Goal: Task Accomplishment & Management: Use online tool/utility

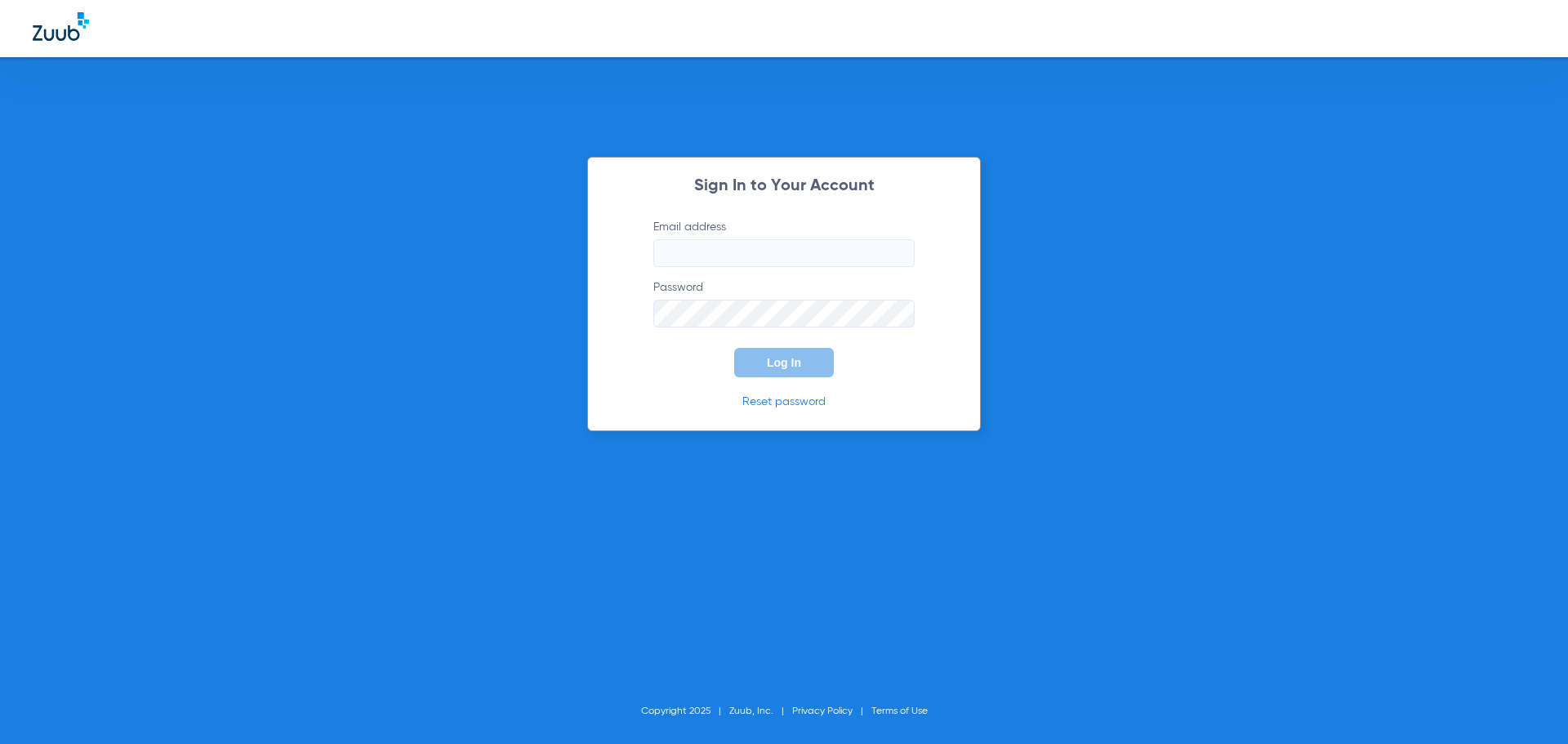
type input "[EMAIL_ADDRESS][DOMAIN_NAME]"
click at [818, 365] on button "Log In" at bounding box center [784, 363] width 100 height 30
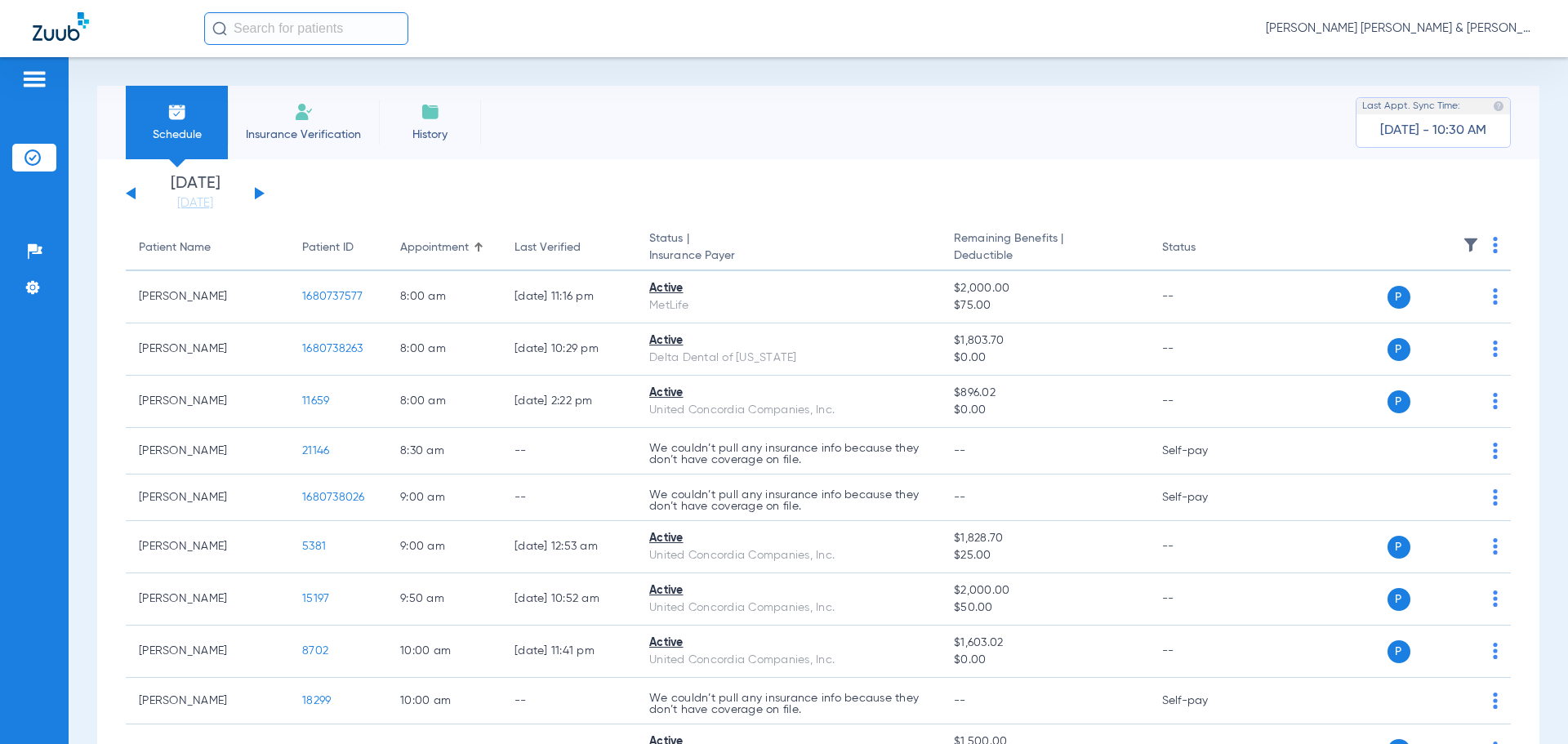
click at [258, 192] on button at bounding box center [259, 193] width 10 height 12
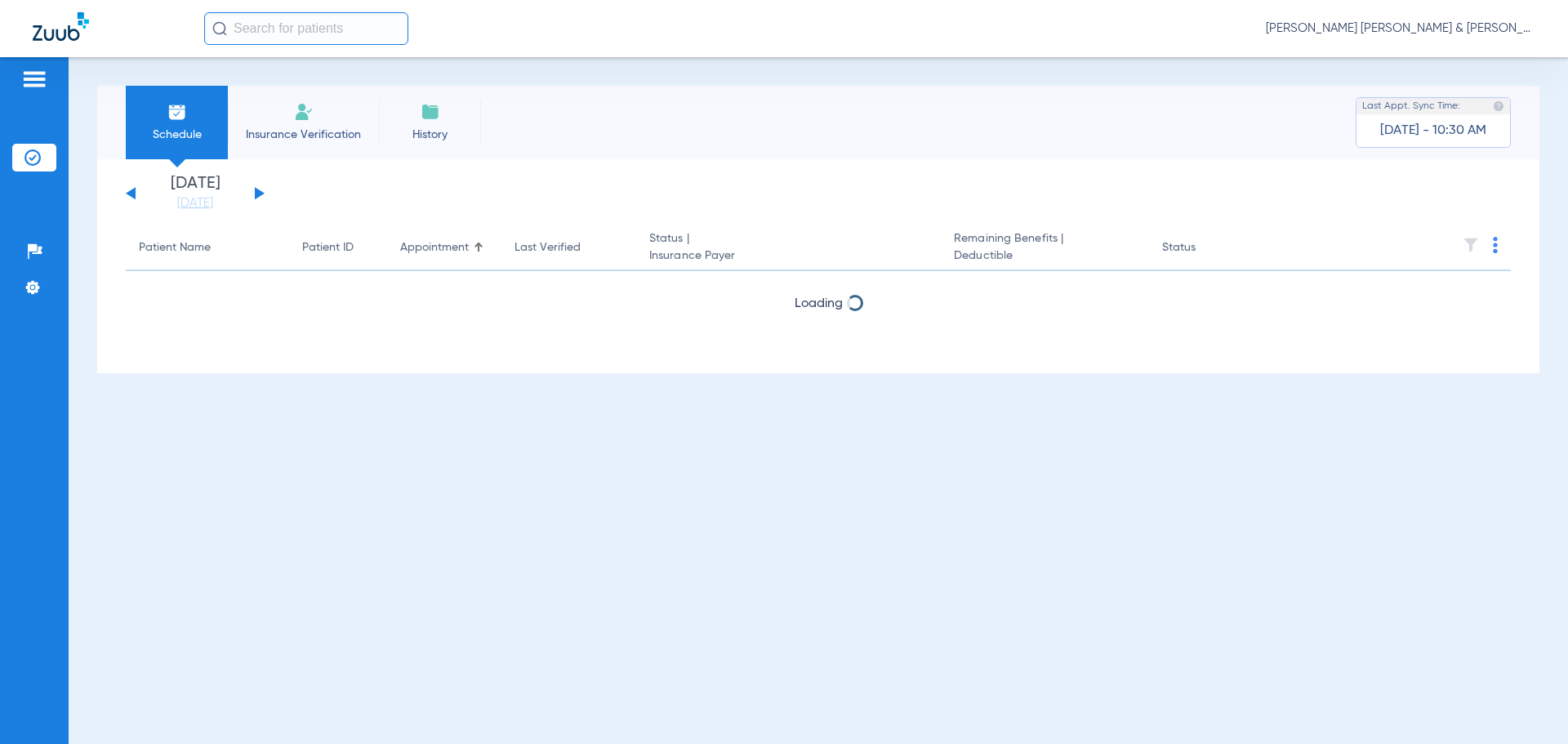
click at [258, 192] on button at bounding box center [259, 193] width 10 height 12
click at [258, 191] on button at bounding box center [259, 193] width 10 height 12
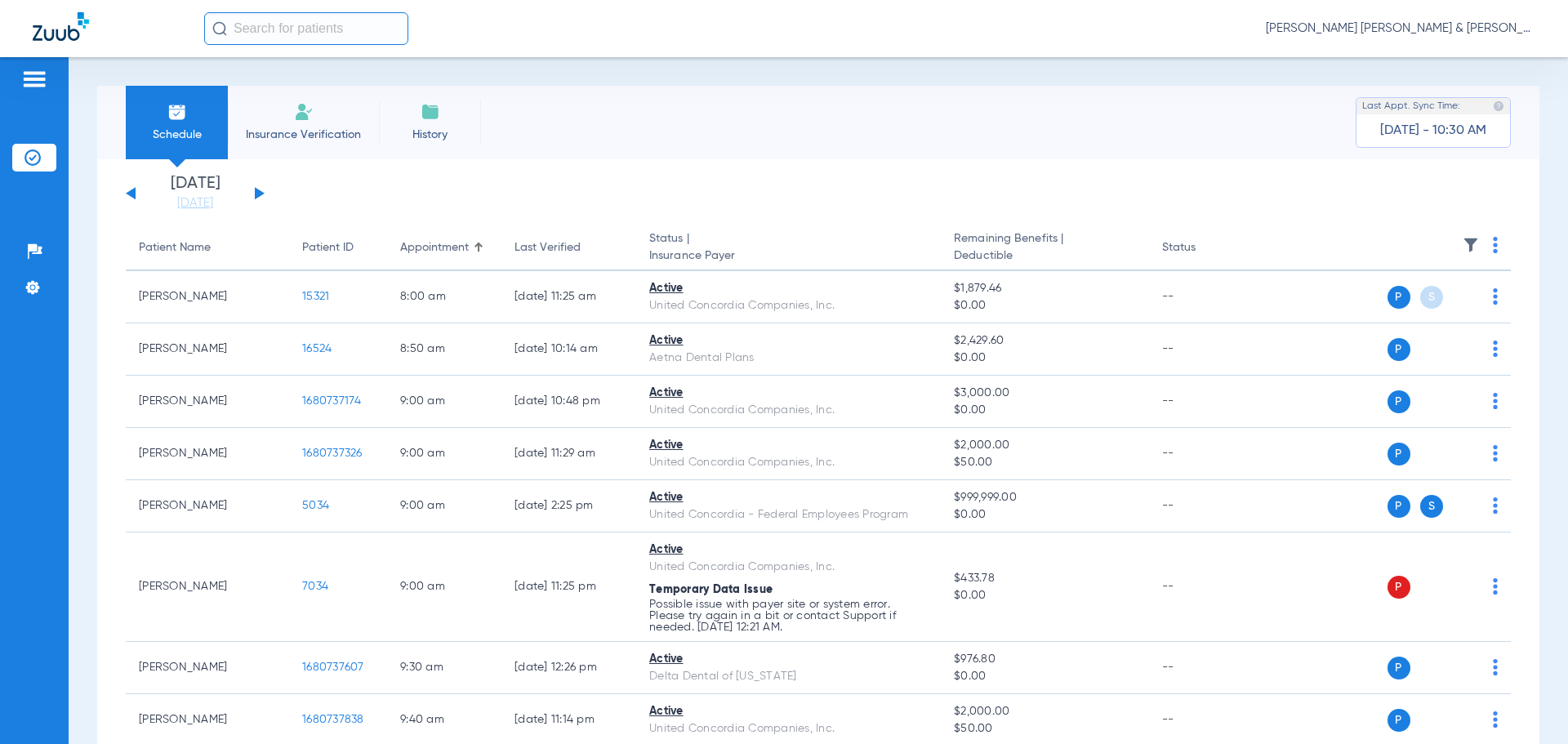
click at [258, 191] on button at bounding box center [259, 193] width 10 height 12
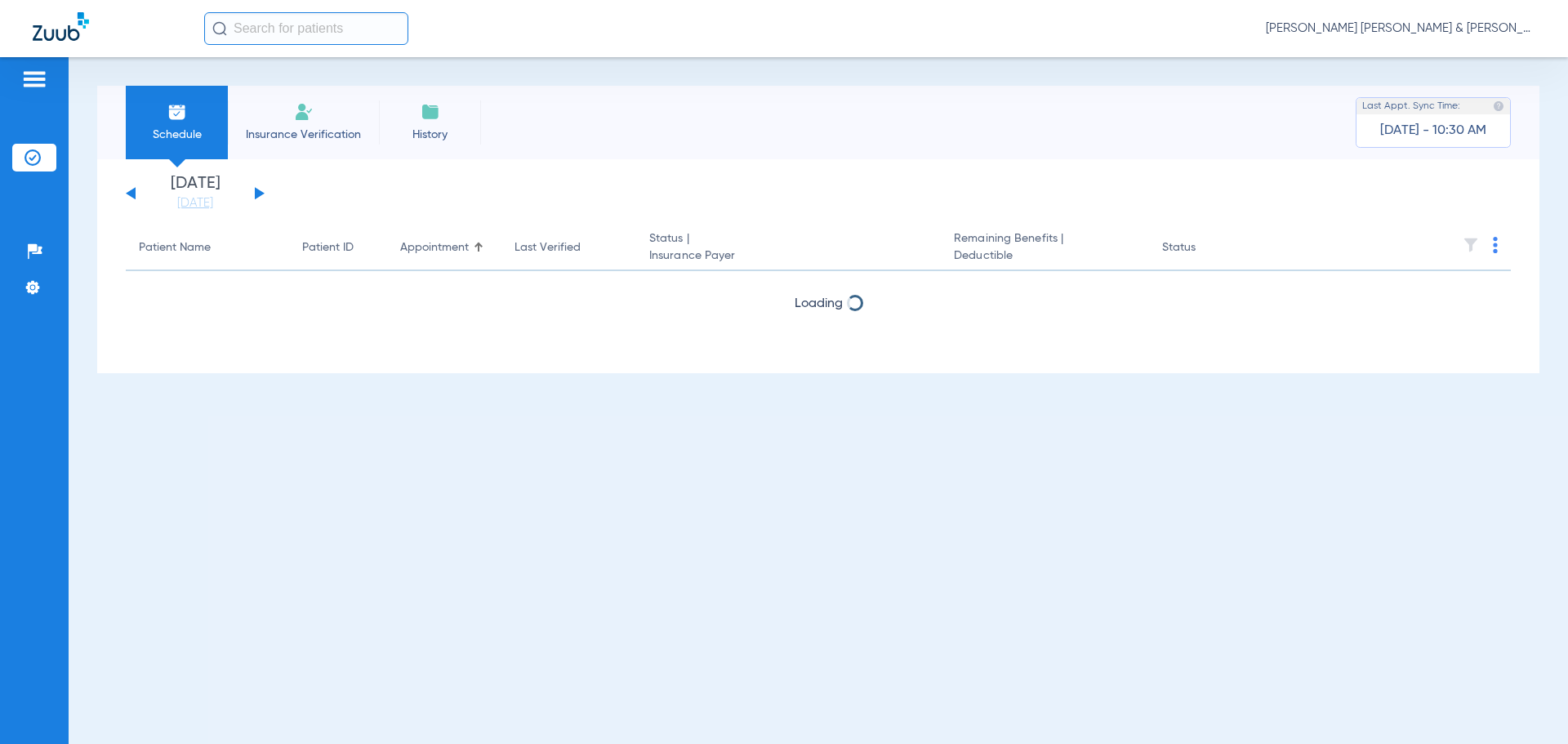
click at [258, 192] on button at bounding box center [259, 193] width 10 height 12
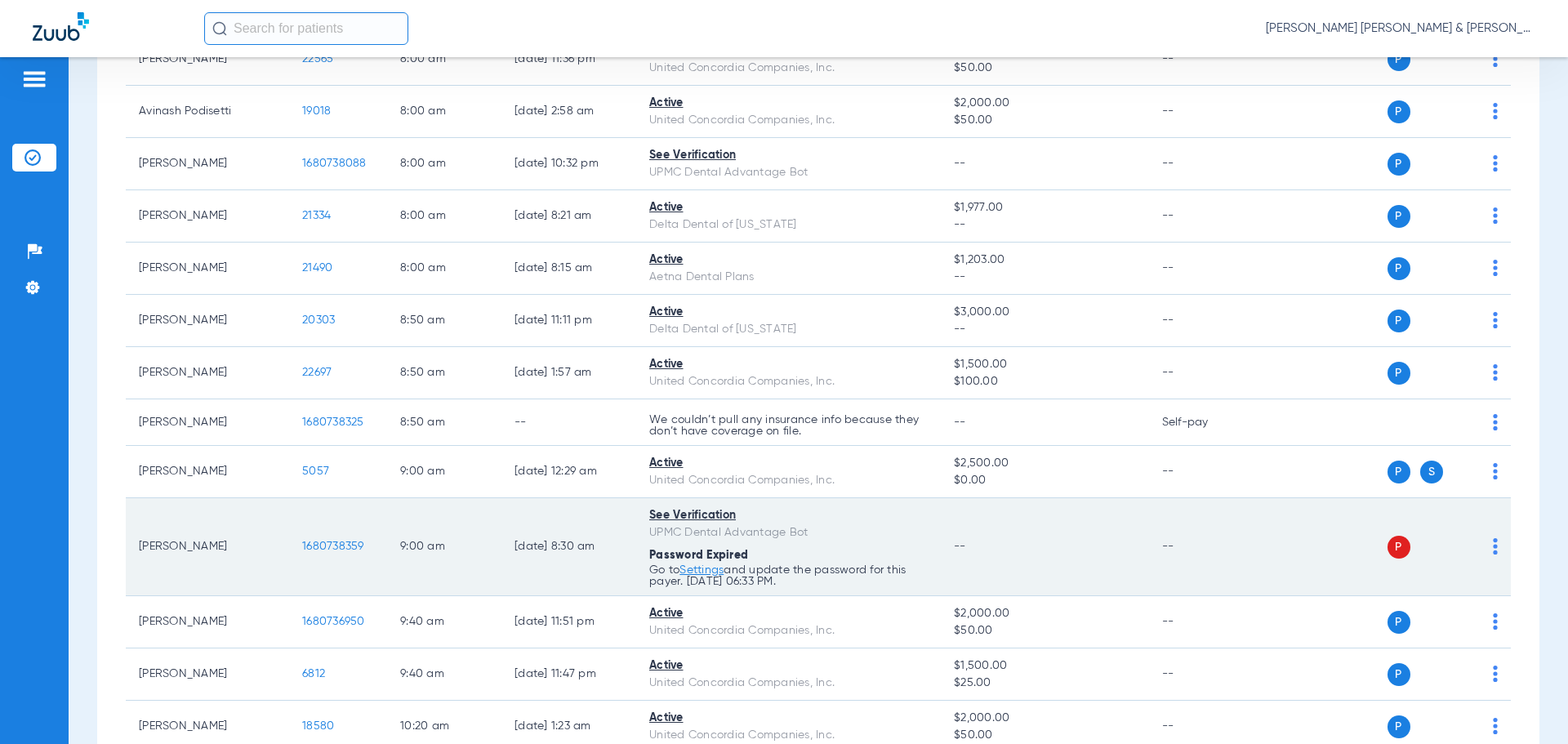
scroll to position [327, 0]
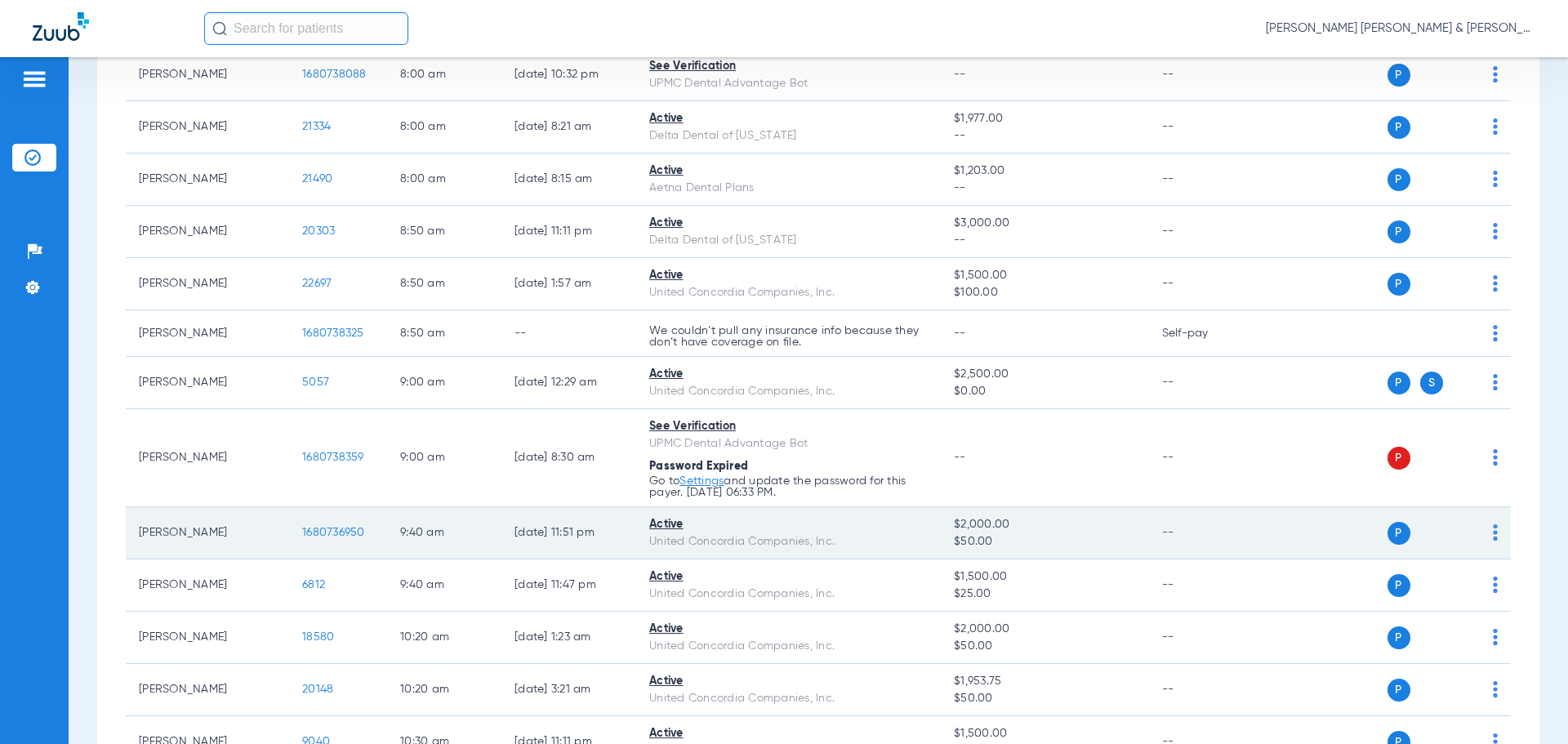
click at [1492, 535] on img at bounding box center [1494, 533] width 5 height 17
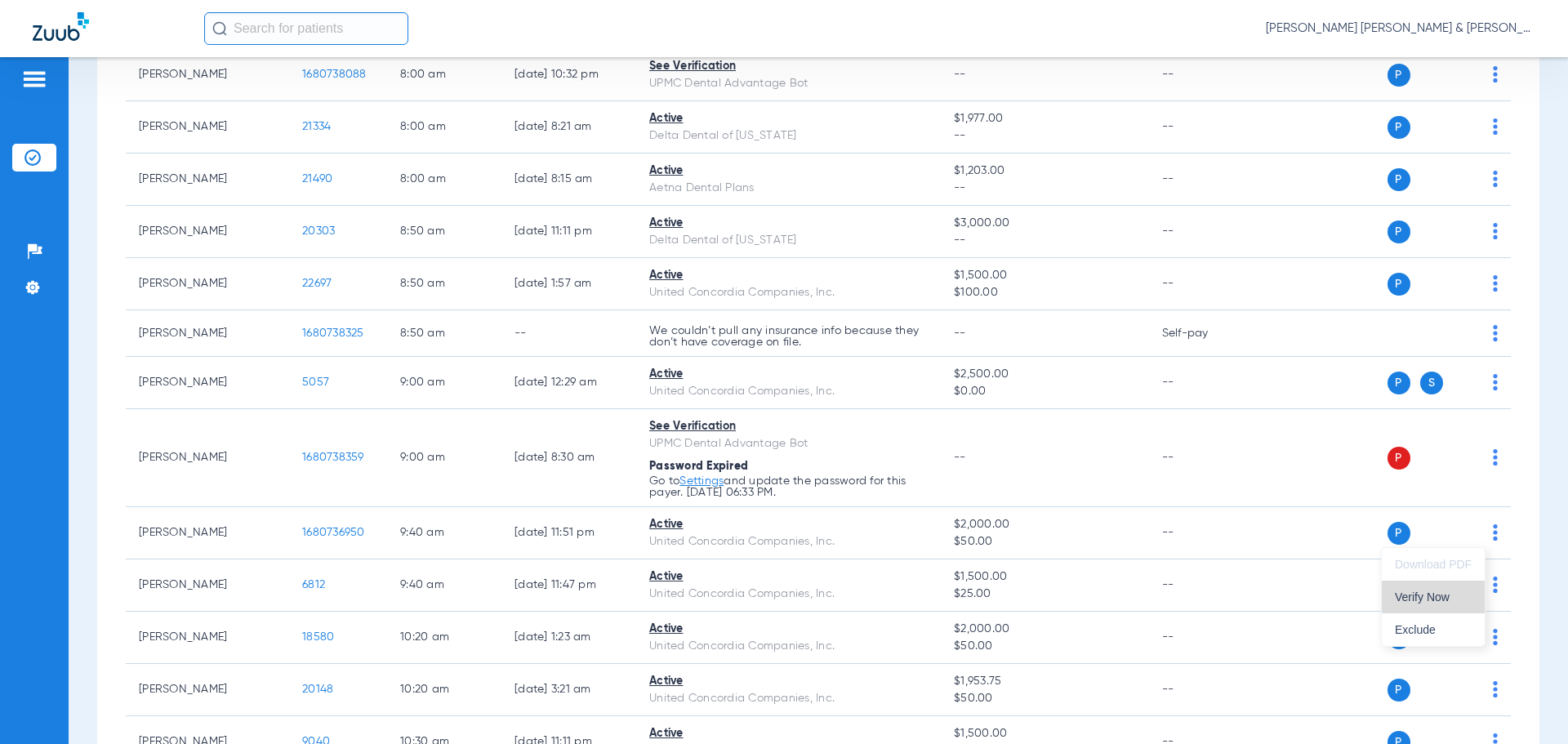
click at [1430, 600] on span "Verify Now" at bounding box center [1432, 597] width 77 height 11
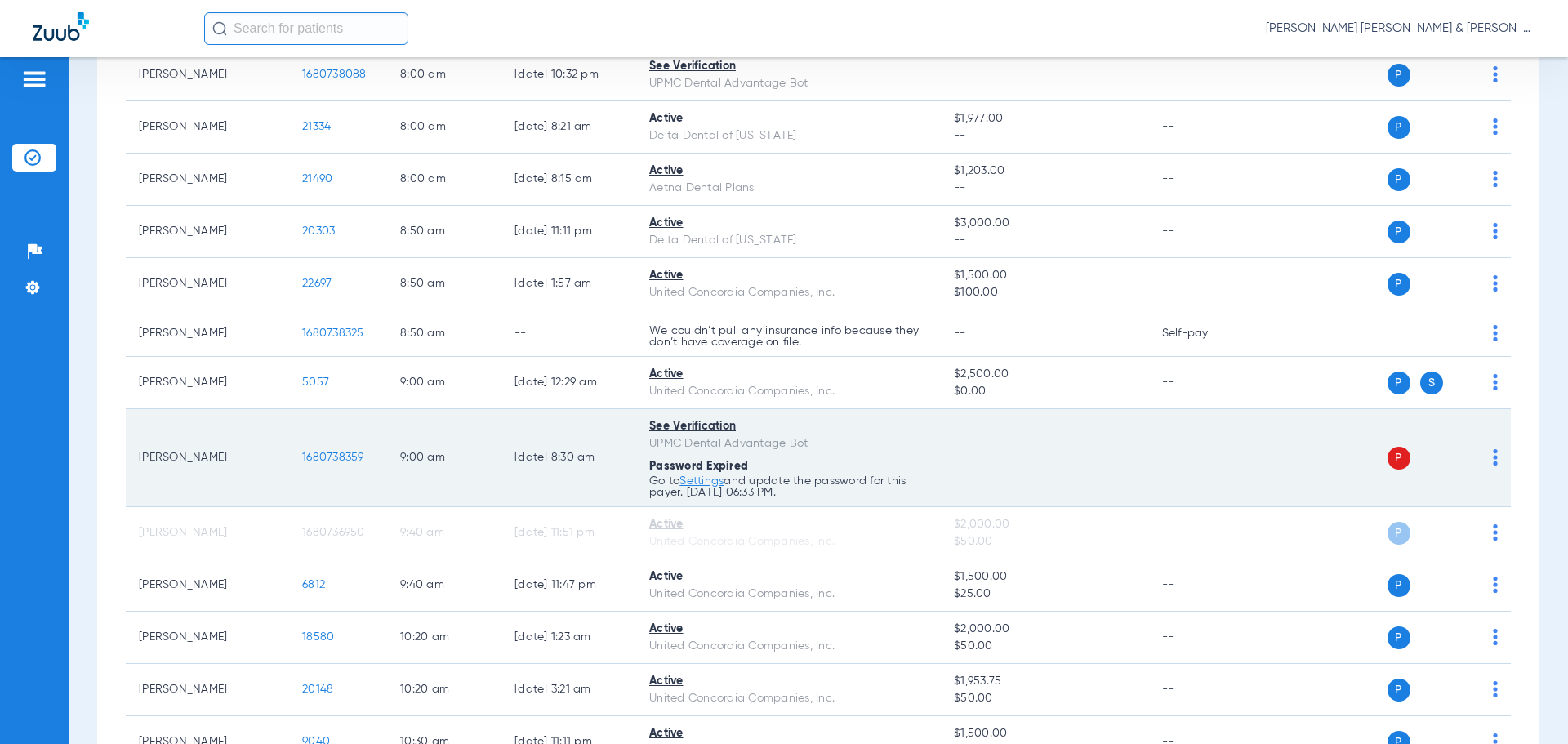
click at [1487, 463] on td "P S" at bounding box center [1384, 458] width 252 height 98
click at [1485, 461] on td "P S" at bounding box center [1384, 458] width 252 height 98
click at [1492, 460] on img at bounding box center [1494, 458] width 5 height 17
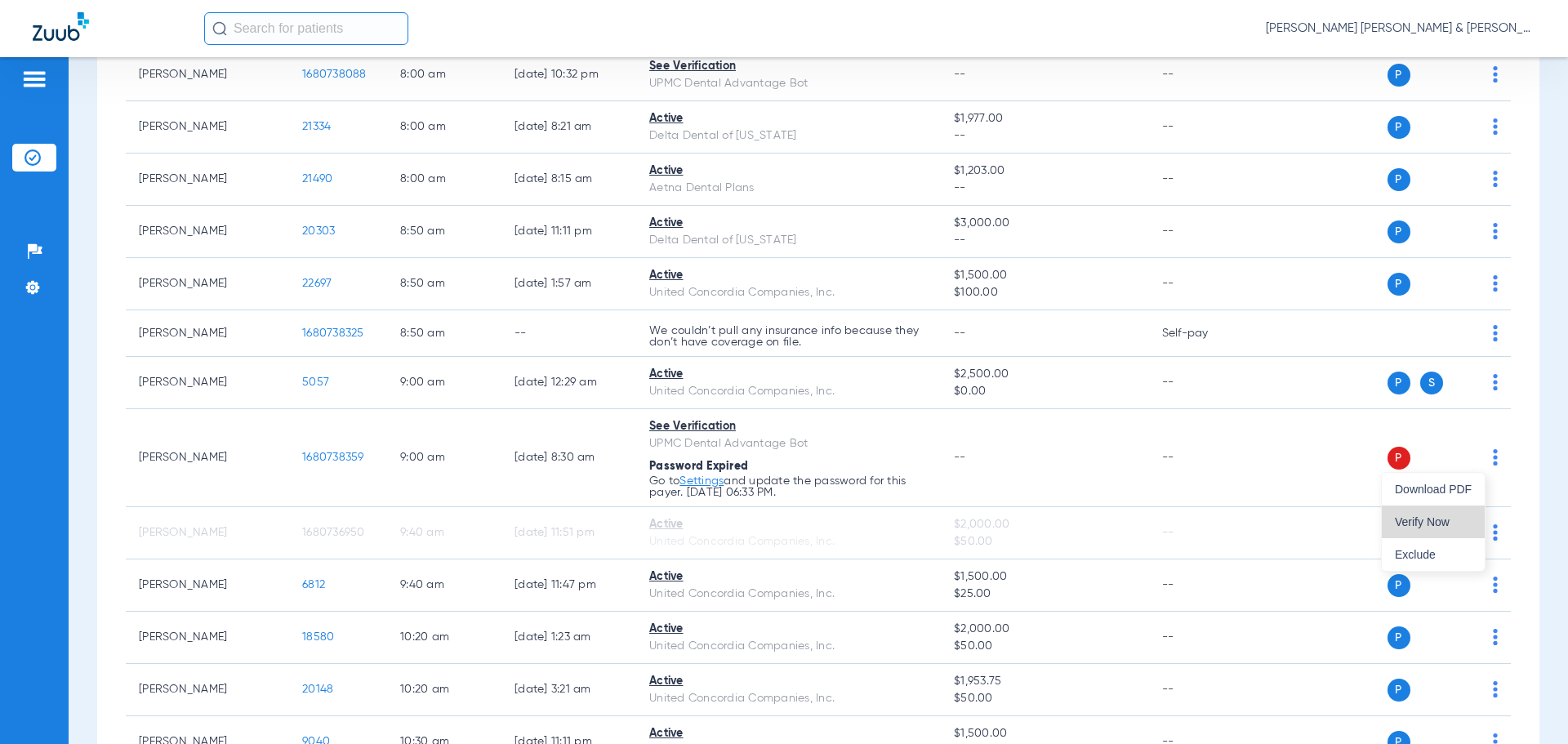
click at [1435, 529] on button "Verify Now" at bounding box center [1432, 522] width 102 height 32
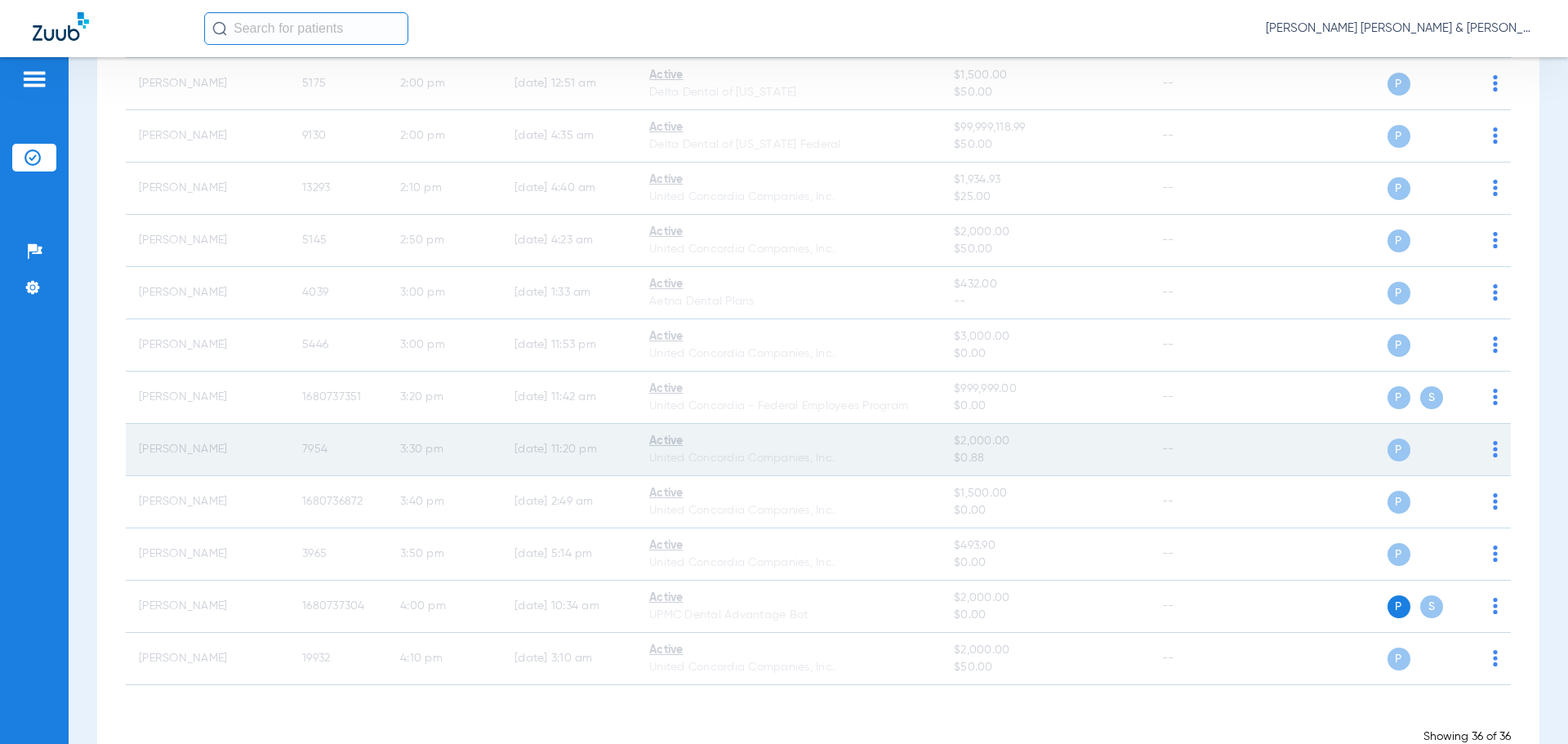
scroll to position [1559, 0]
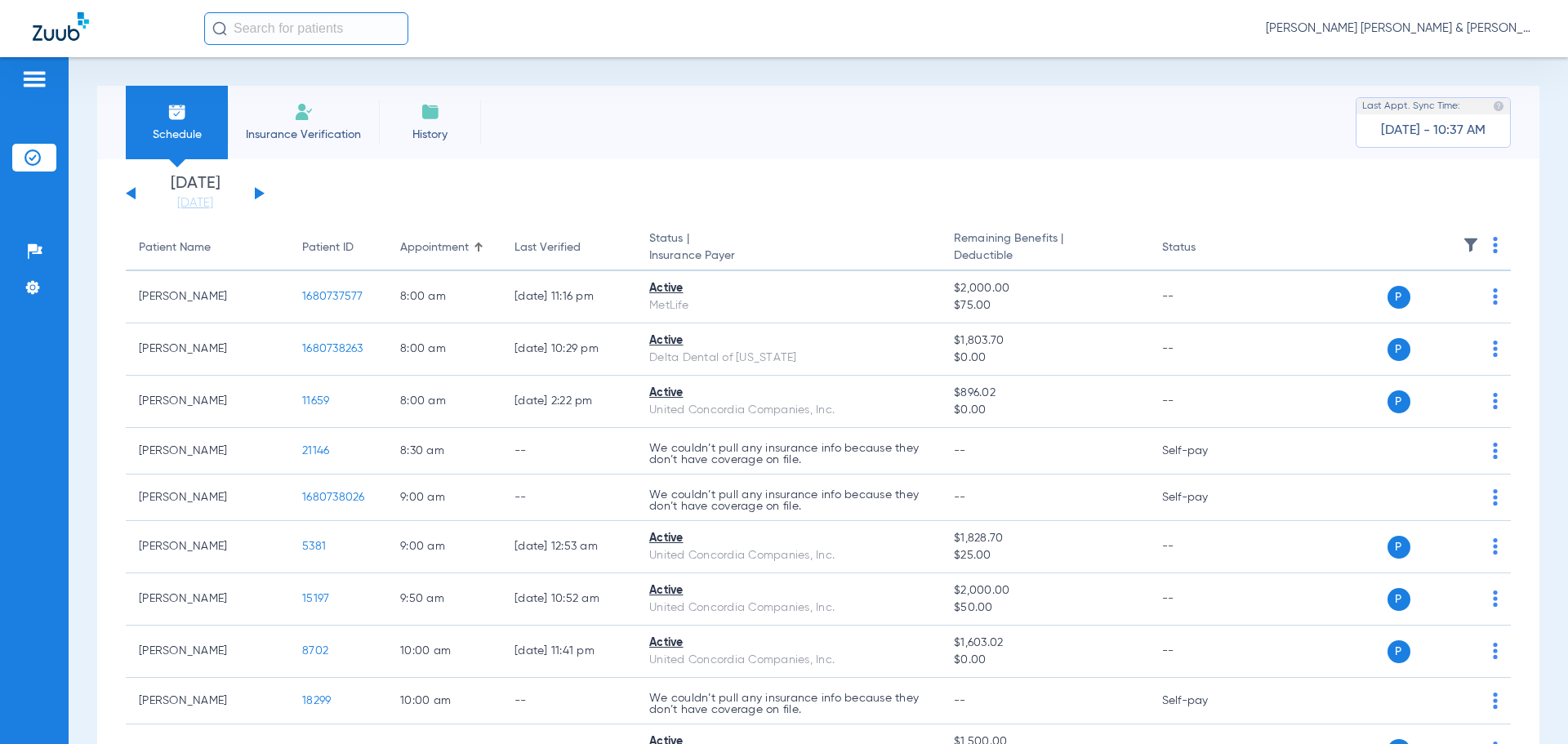
click at [260, 192] on button at bounding box center [259, 193] width 10 height 12
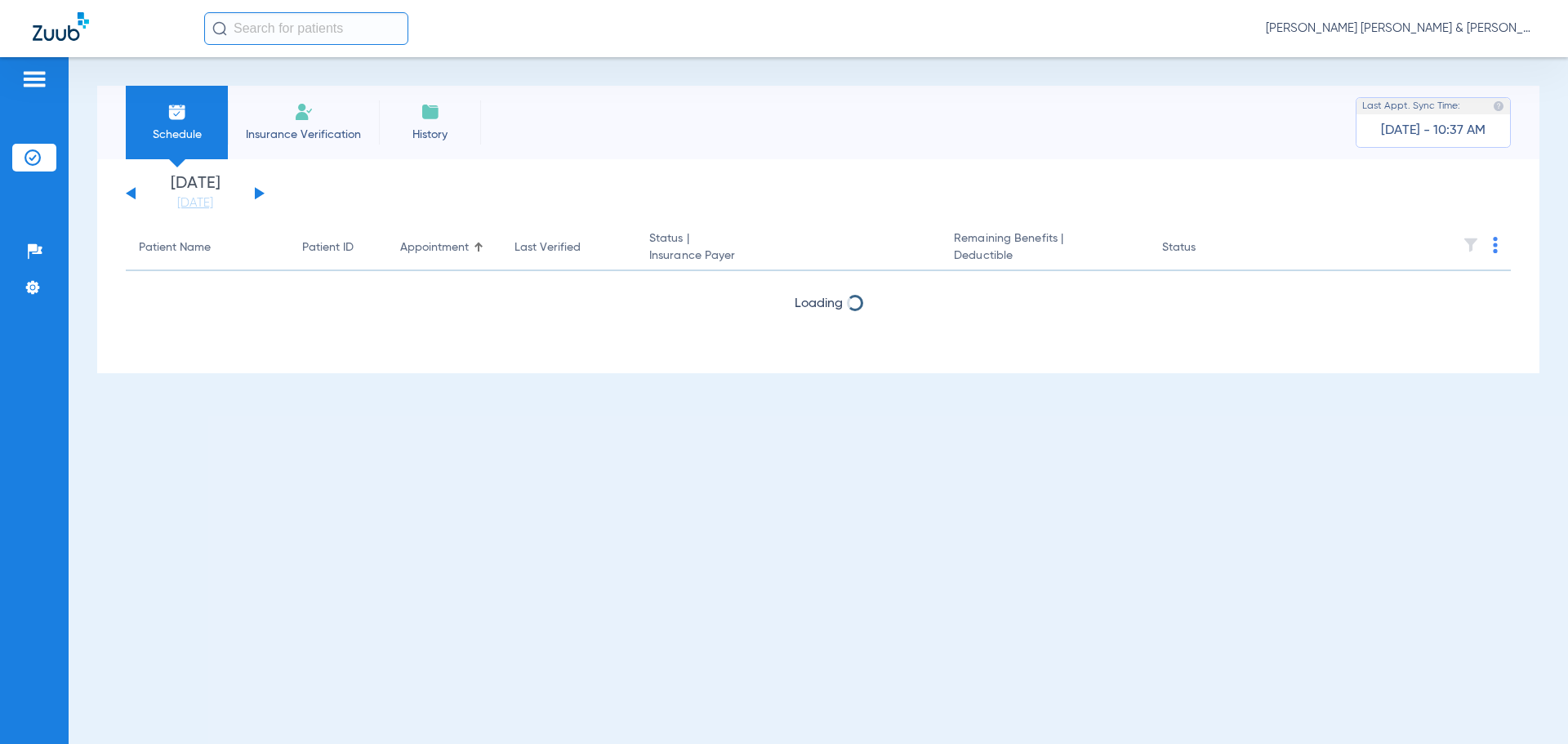
click at [260, 193] on button at bounding box center [259, 193] width 10 height 12
click at [260, 195] on button at bounding box center [259, 193] width 10 height 12
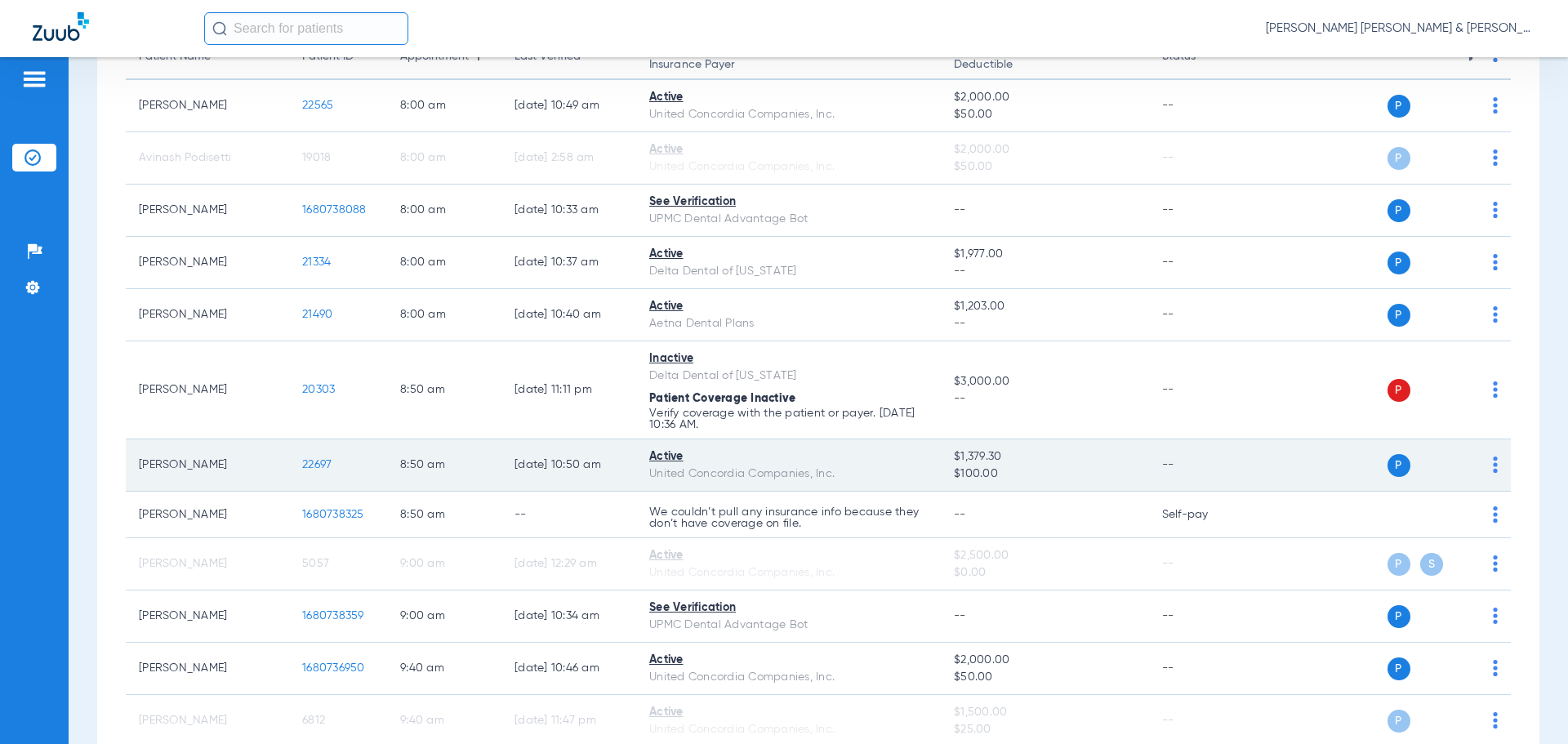
scroll to position [135, 0]
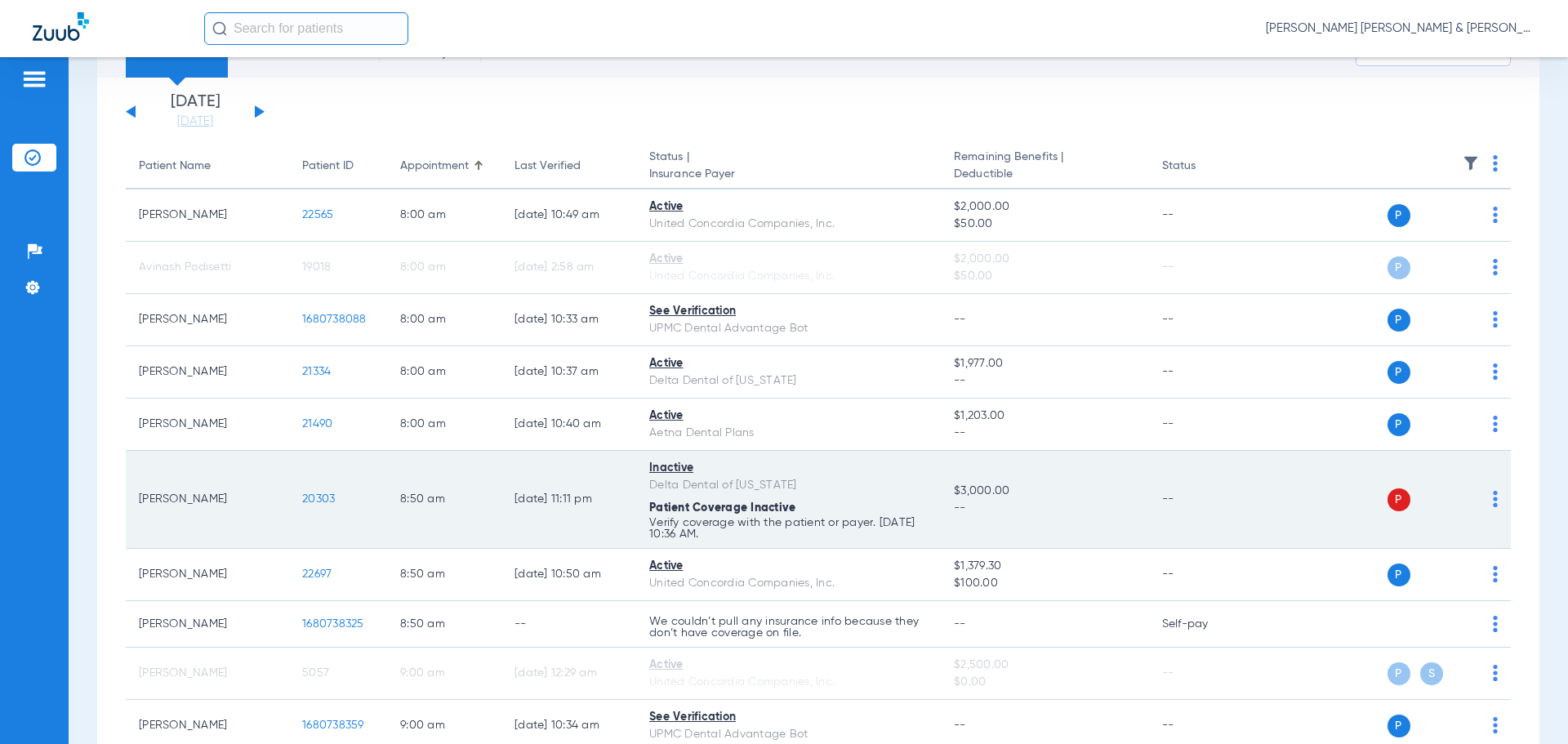
scroll to position [163, 0]
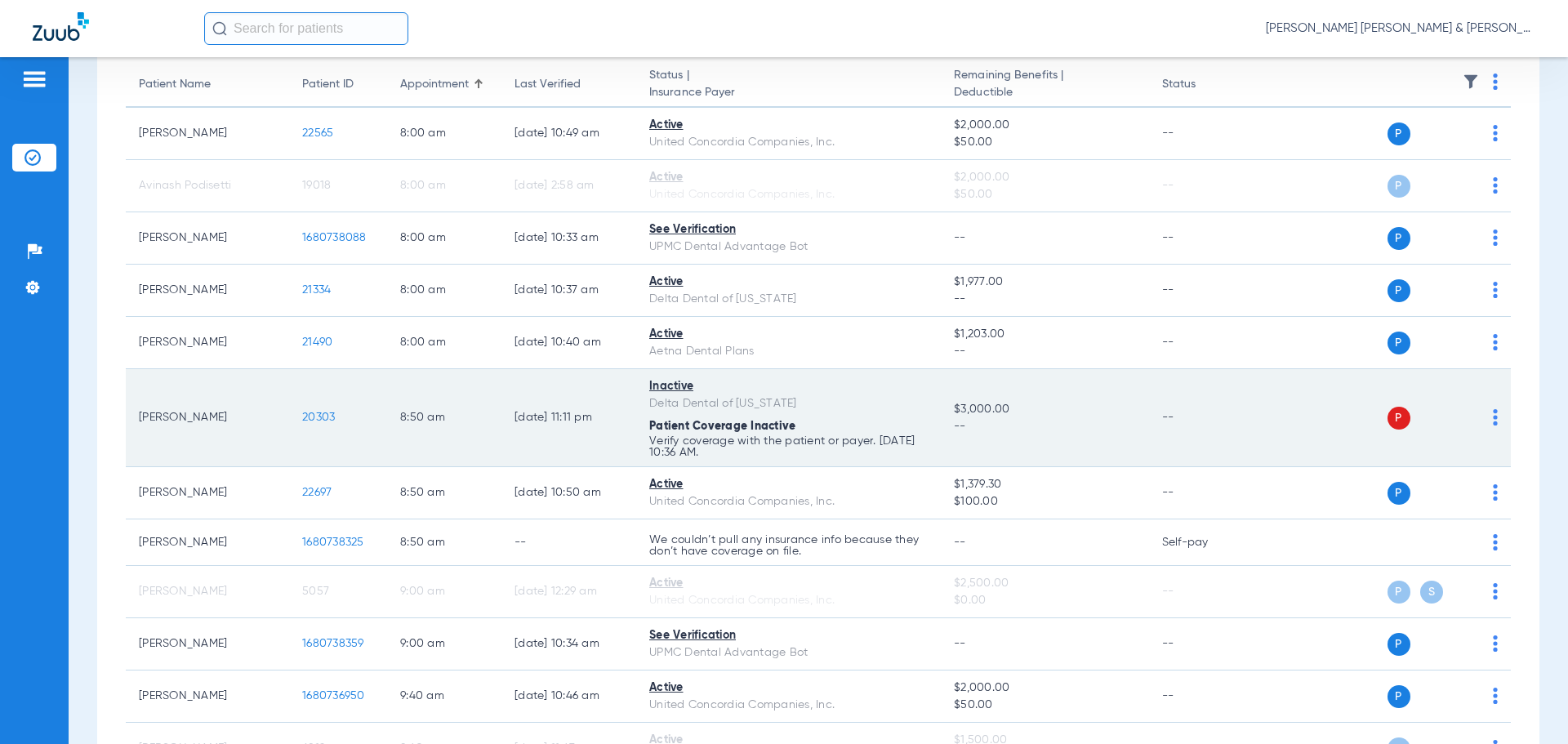
click at [1413, 558] on td "P S" at bounding box center [1384, 543] width 252 height 46
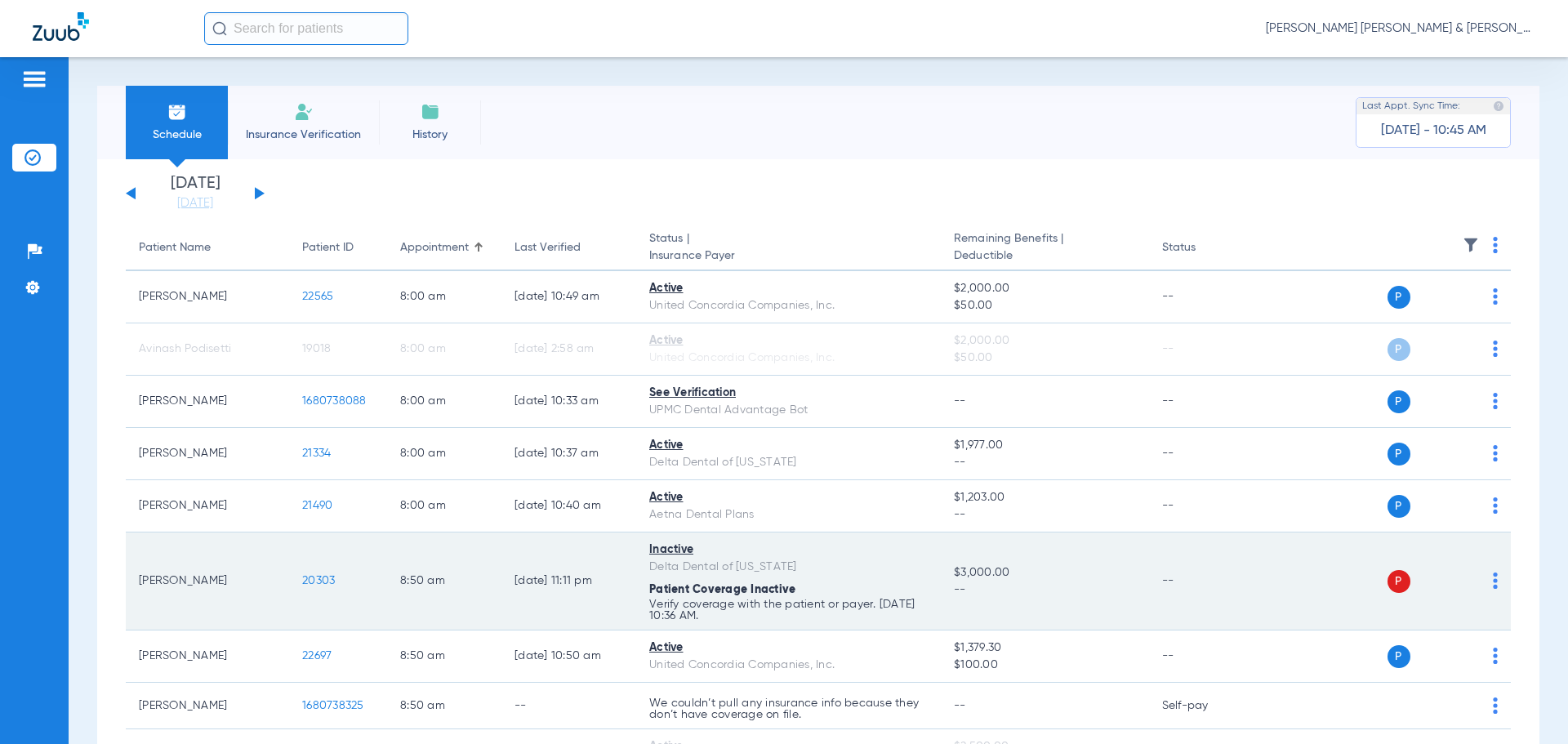
scroll to position [81, 0]
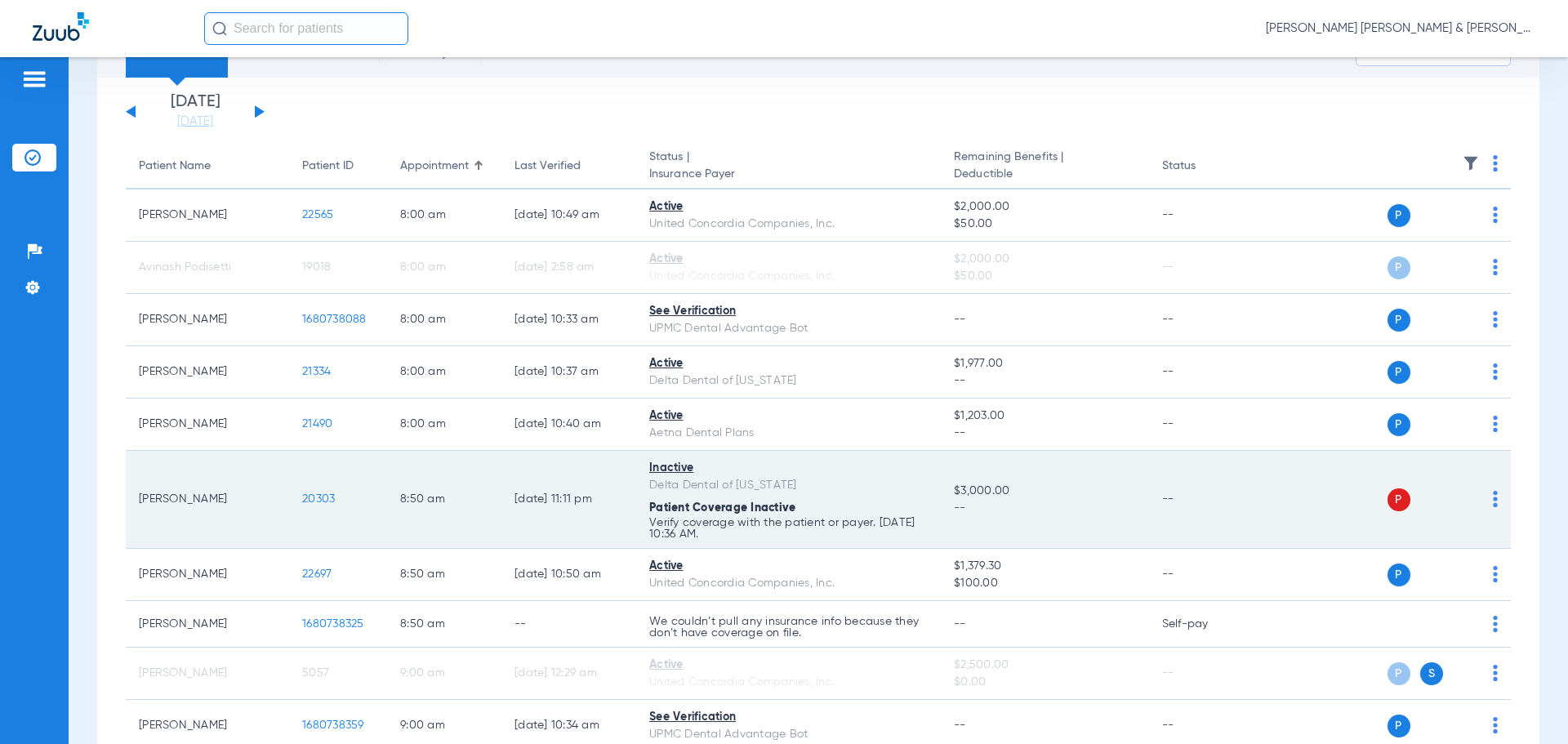
click at [1492, 505] on img at bounding box center [1494, 499] width 5 height 17
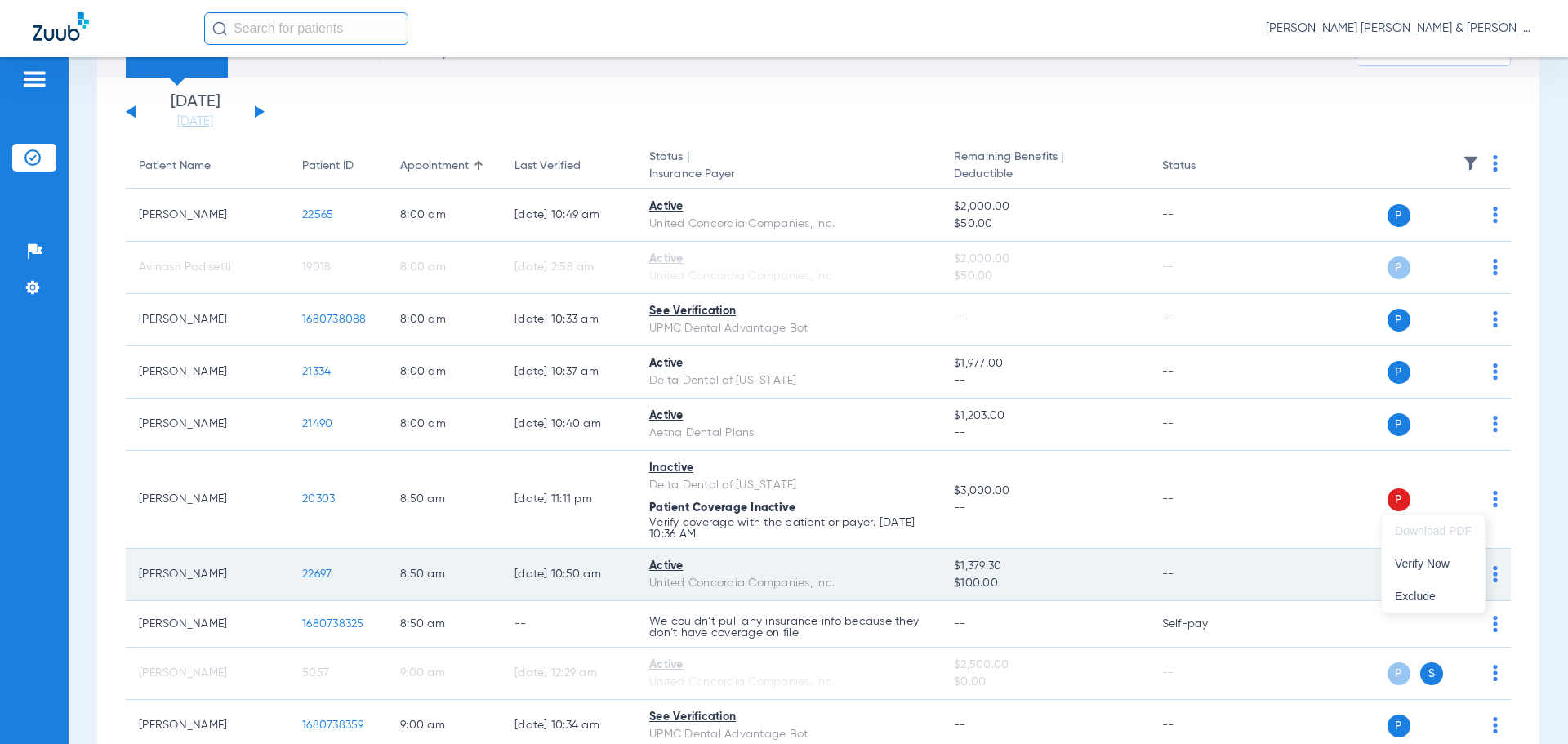
click at [1407, 570] on button "Verify Now" at bounding box center [1432, 563] width 102 height 32
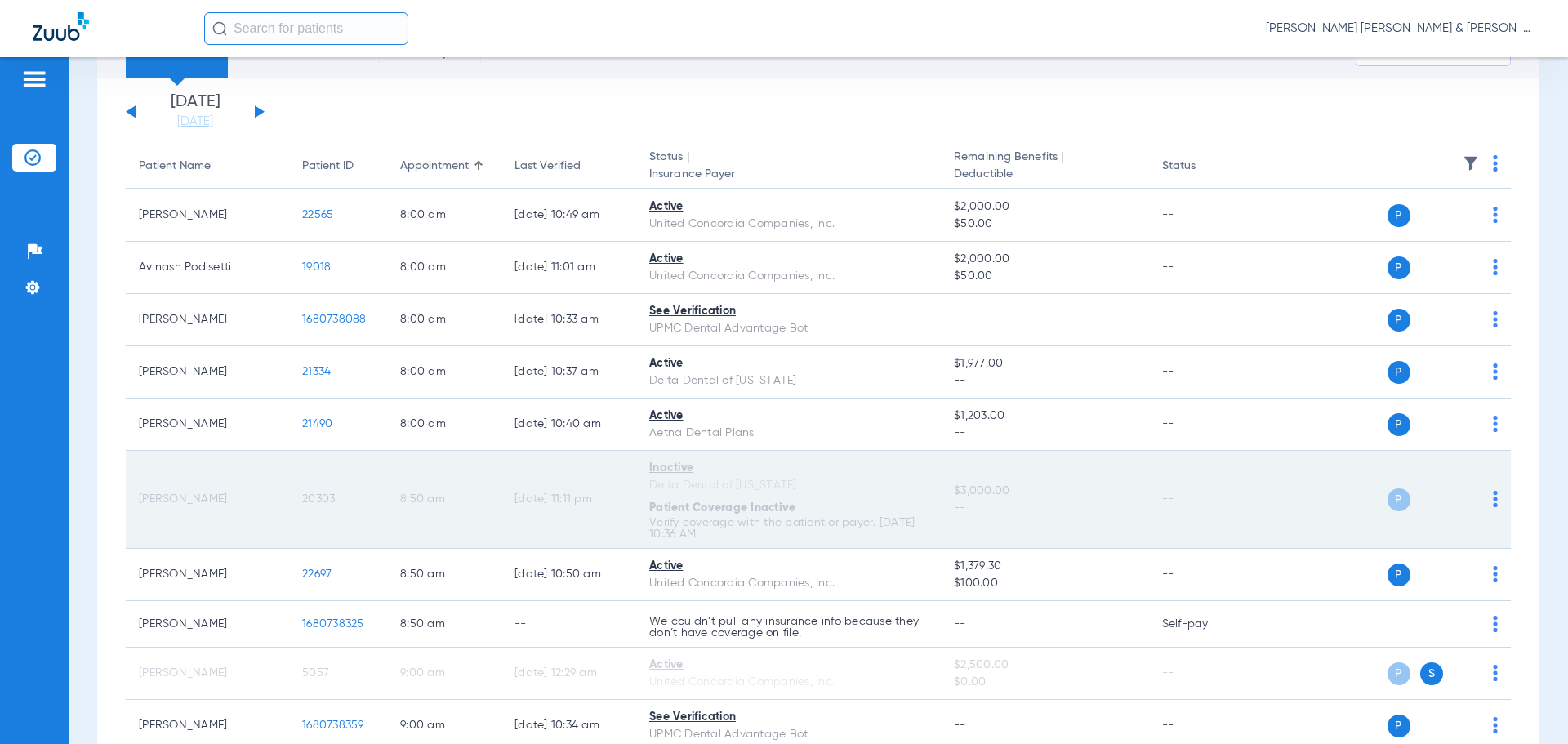
click at [696, 533] on p "Verify coverage with the patient or payer. [DATE] 10:36 AM." at bounding box center [788, 528] width 279 height 23
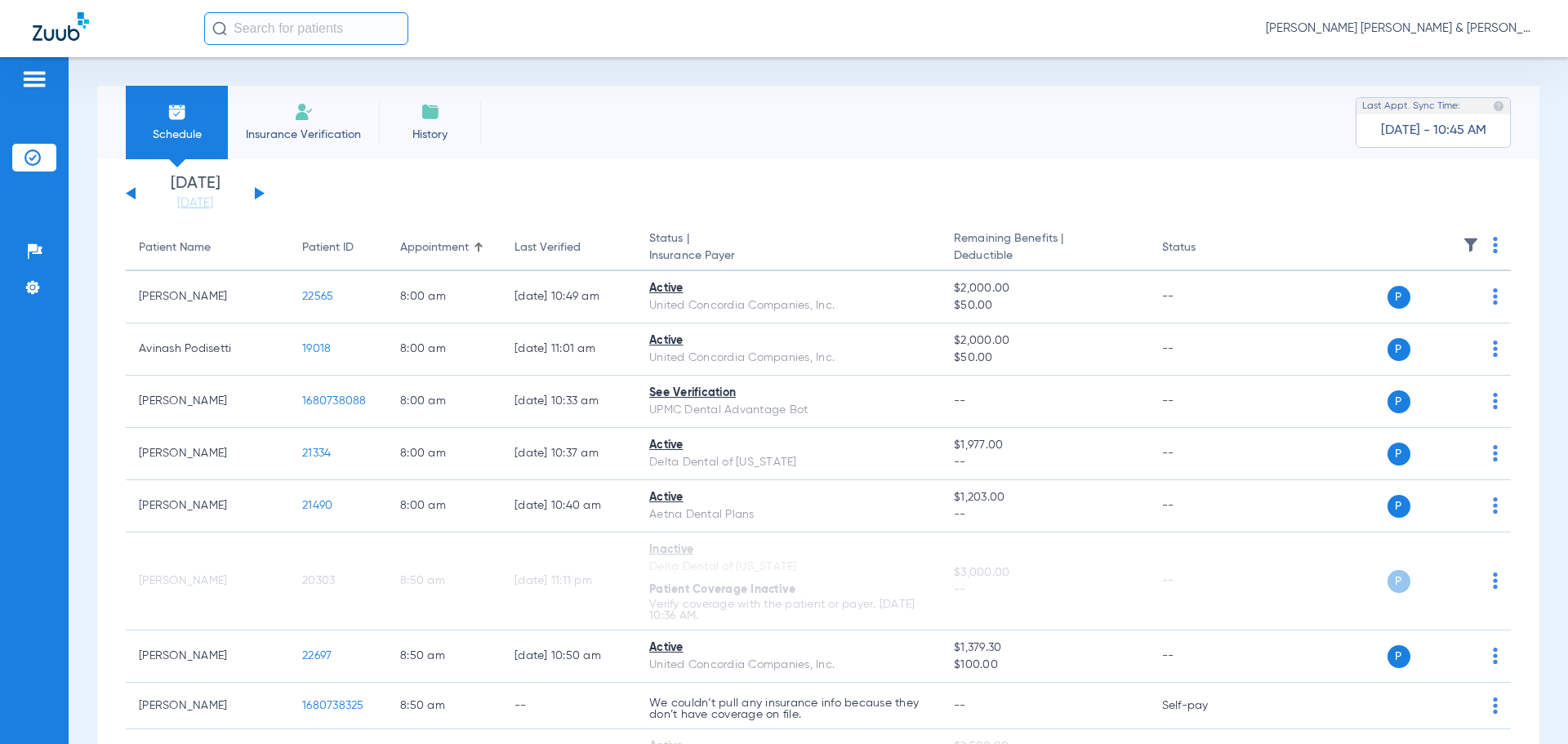
click at [605, 620] on td "[DATE] 11:11 PM" at bounding box center [569, 582] width 135 height 98
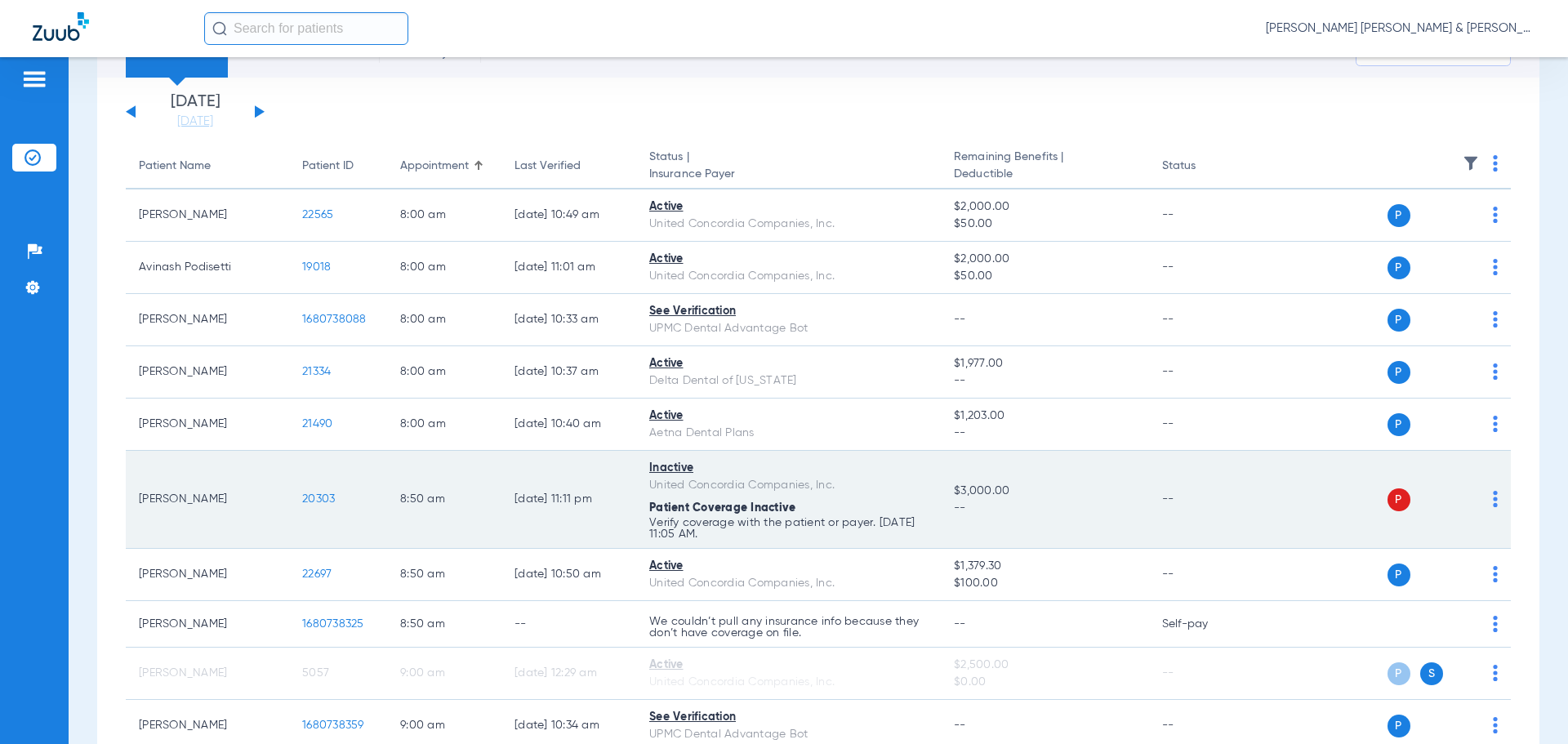
click at [614, 494] on td "[DATE] 11:11 PM" at bounding box center [569, 499] width 135 height 98
click at [195, 500] on td "[PERSON_NAME]" at bounding box center [207, 499] width 163 height 98
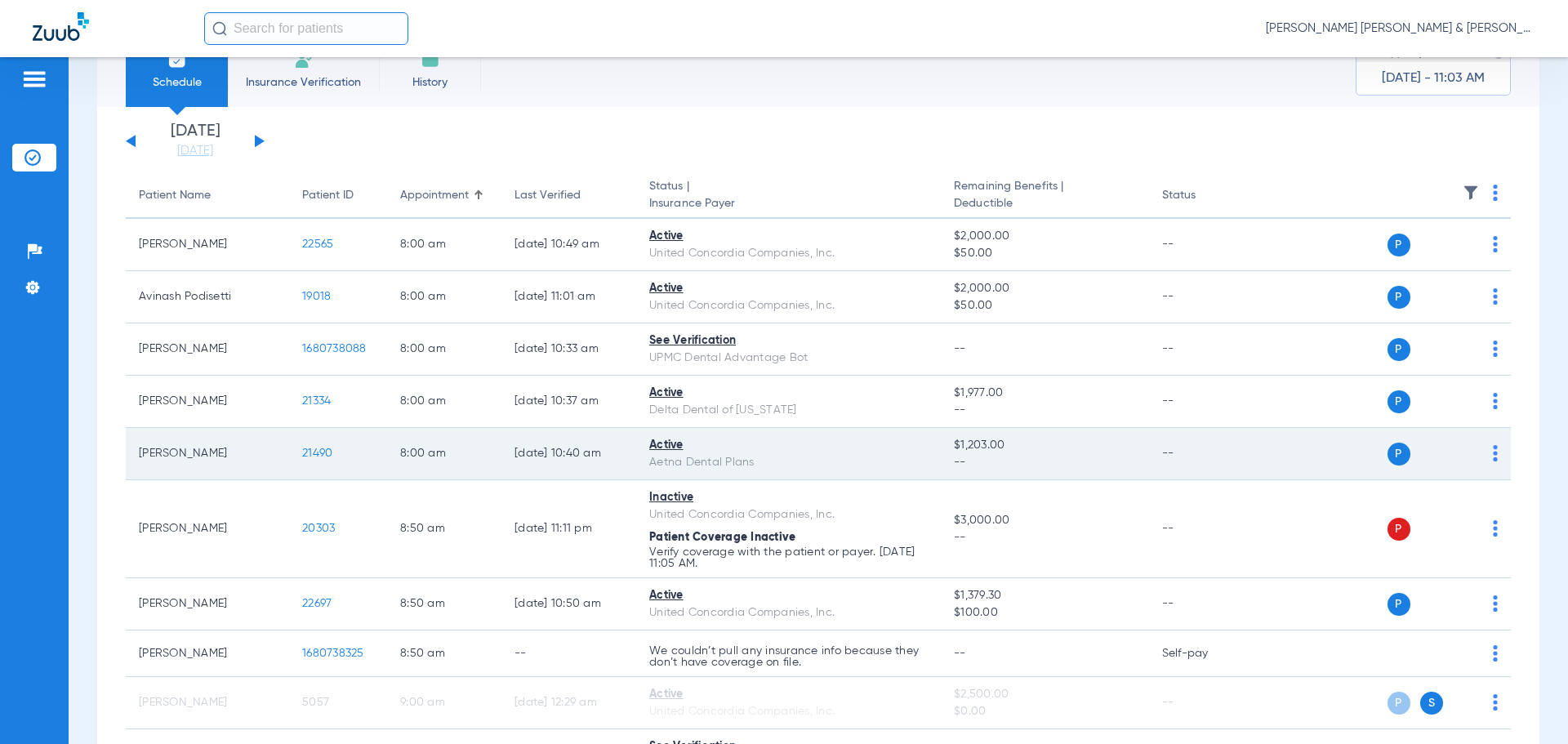
scroll to position [0, 0]
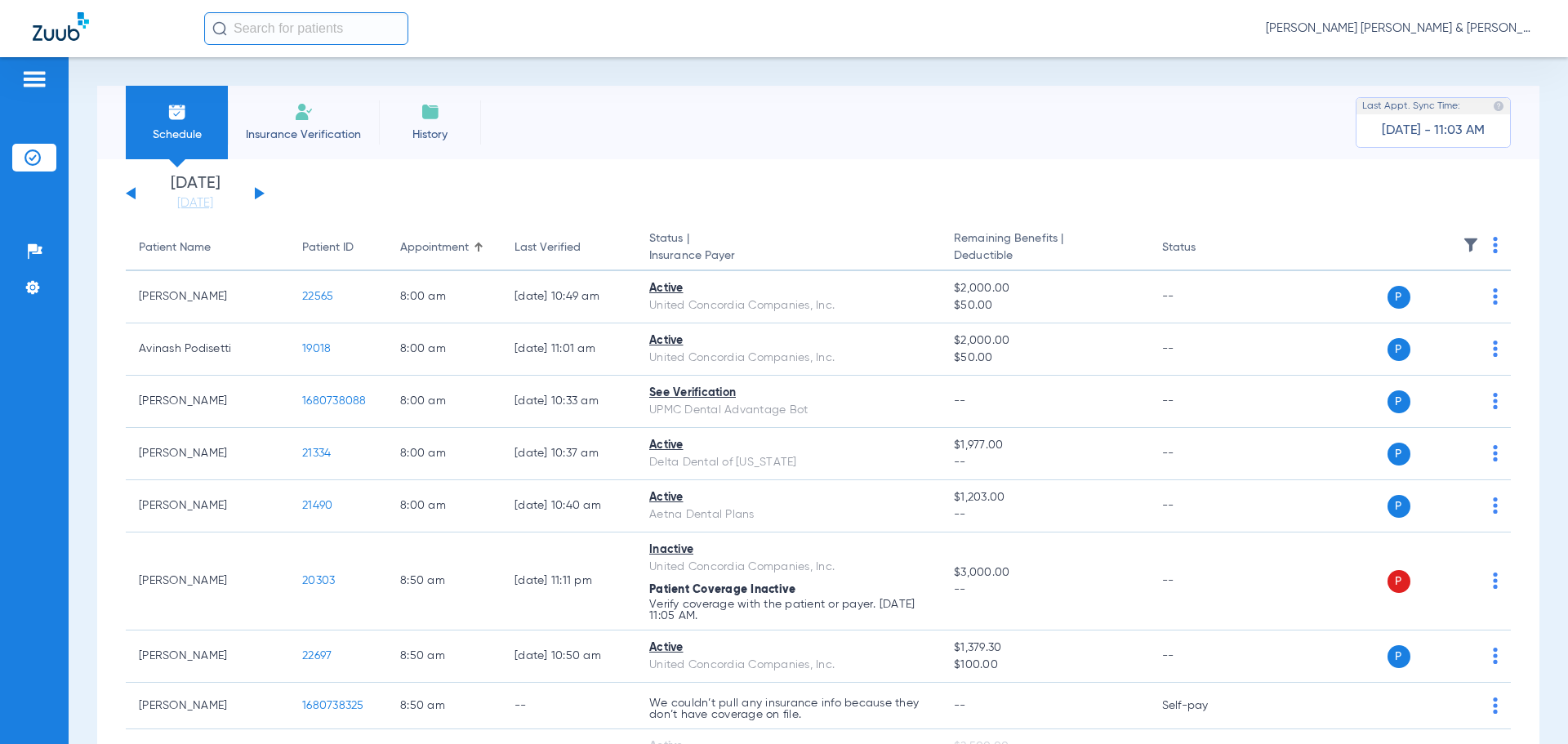
click at [284, 102] on li "Insurance Verification" at bounding box center [304, 123] width 151 height 74
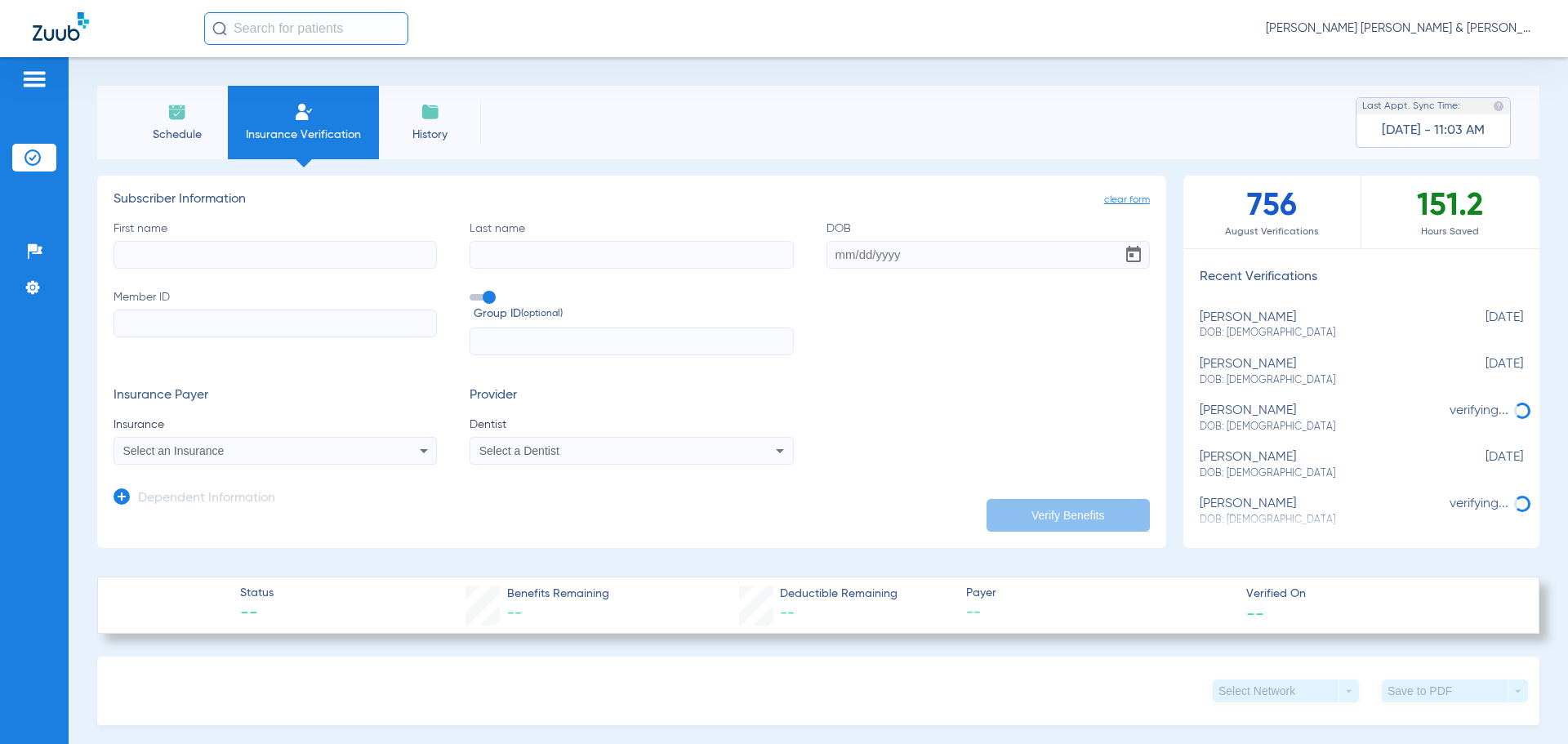
click at [167, 254] on input "First name" at bounding box center [275, 255] width 323 height 28
click at [226, 264] on input "First name Required" at bounding box center [275, 255] width 323 height 28
type input "[PERSON_NAME]"
click at [173, 92] on li "Schedule" at bounding box center [176, 123] width 102 height 74
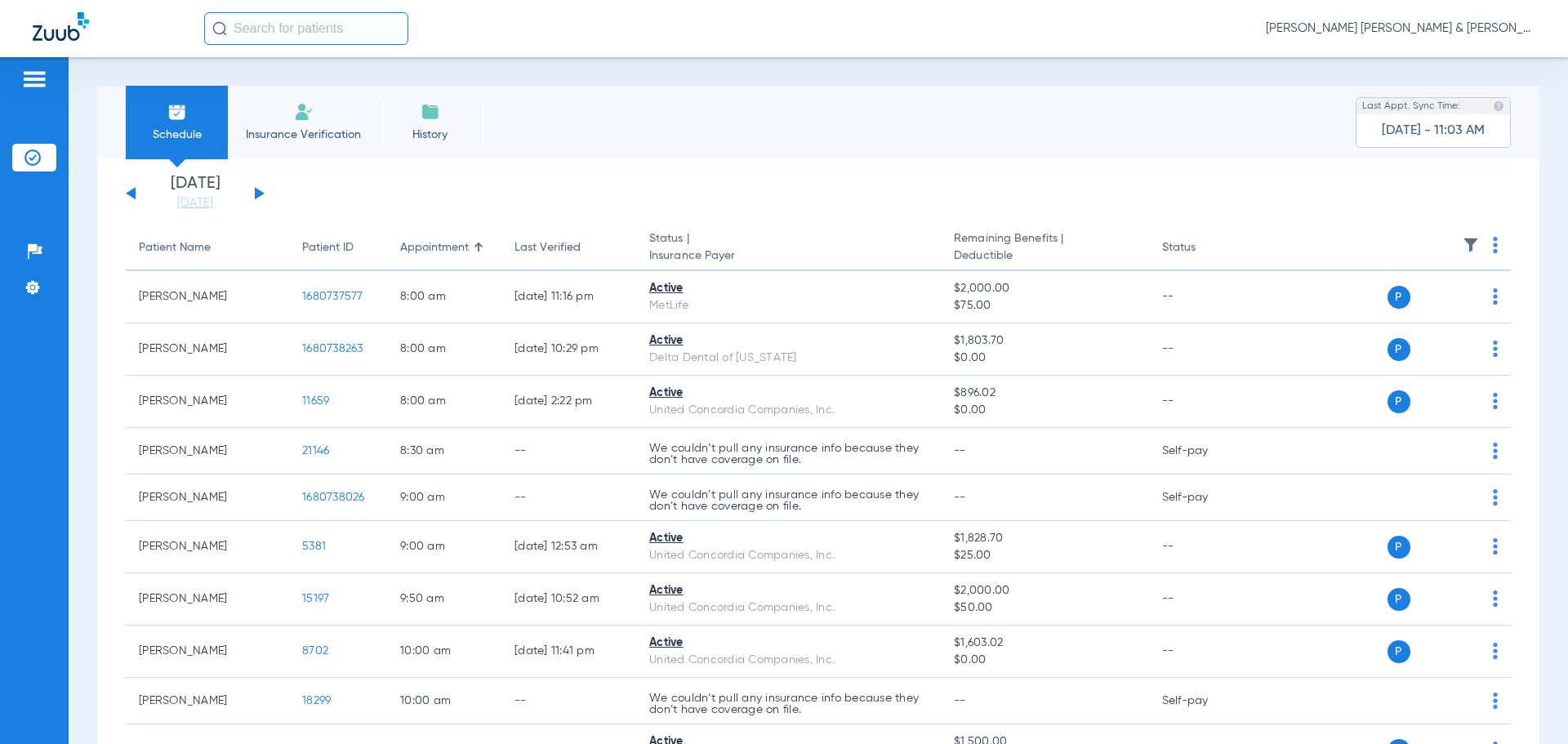
click at [251, 202] on div "[DATE] [DATE] [DATE] [DATE] [DATE] [DATE] [DATE] [DATE] [DATE] [DATE] [DATE] [D…" at bounding box center [195, 193] width 138 height 36
click at [253, 189] on div "[DATE] [DATE] [DATE] [DATE] [DATE] [DATE] [DATE] [DATE] [DATE] [DATE] [DATE] [D…" at bounding box center [195, 193] width 138 height 36
click at [254, 189] on div "[DATE] [DATE] [DATE] [DATE] [DATE] [DATE] [DATE] [DATE] [DATE] [DATE] [DATE] [D…" at bounding box center [195, 193] width 138 height 36
click at [257, 191] on button at bounding box center [259, 193] width 10 height 12
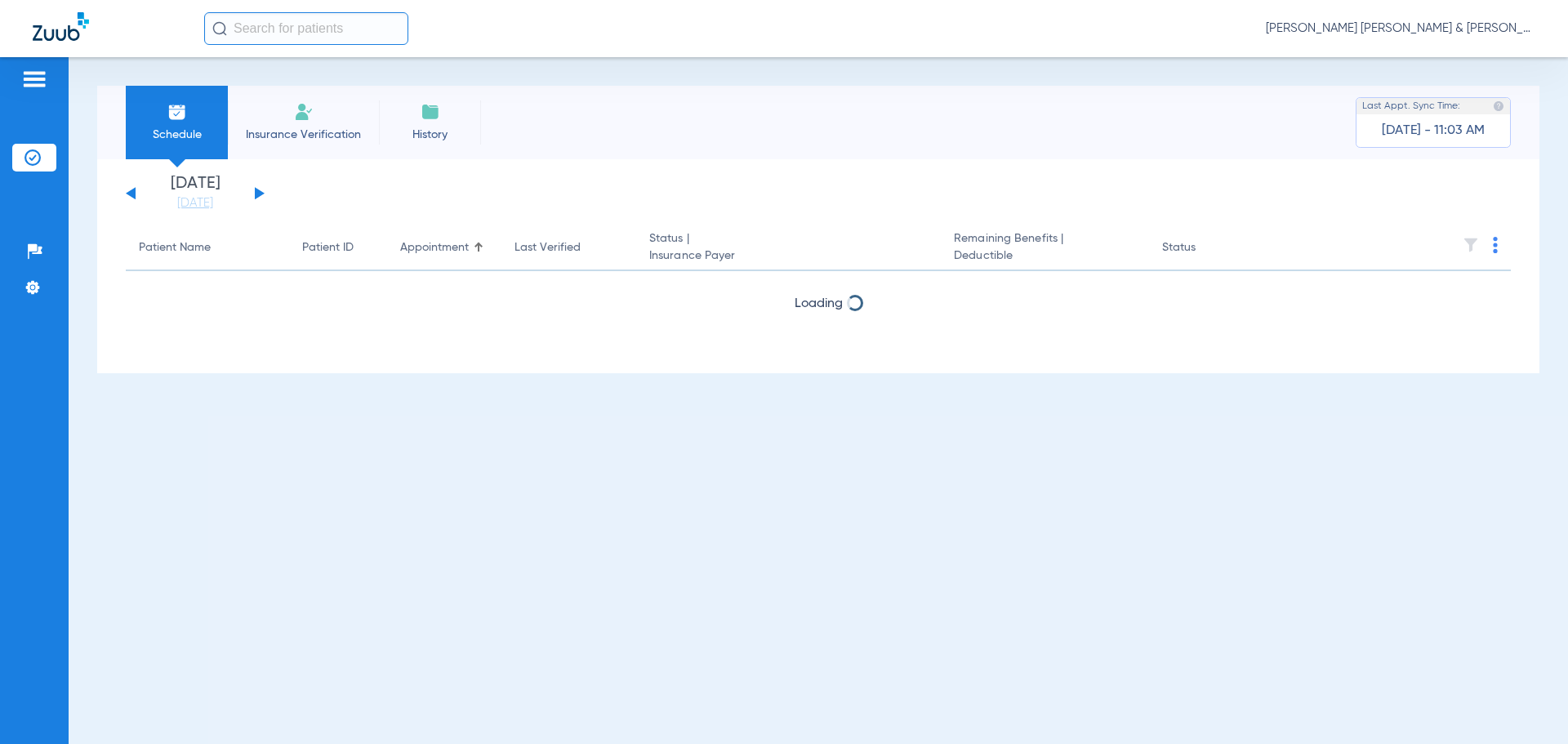
click at [260, 192] on button at bounding box center [259, 193] width 10 height 12
click at [259, 192] on button at bounding box center [259, 193] width 10 height 12
click at [258, 191] on button at bounding box center [259, 193] width 10 height 12
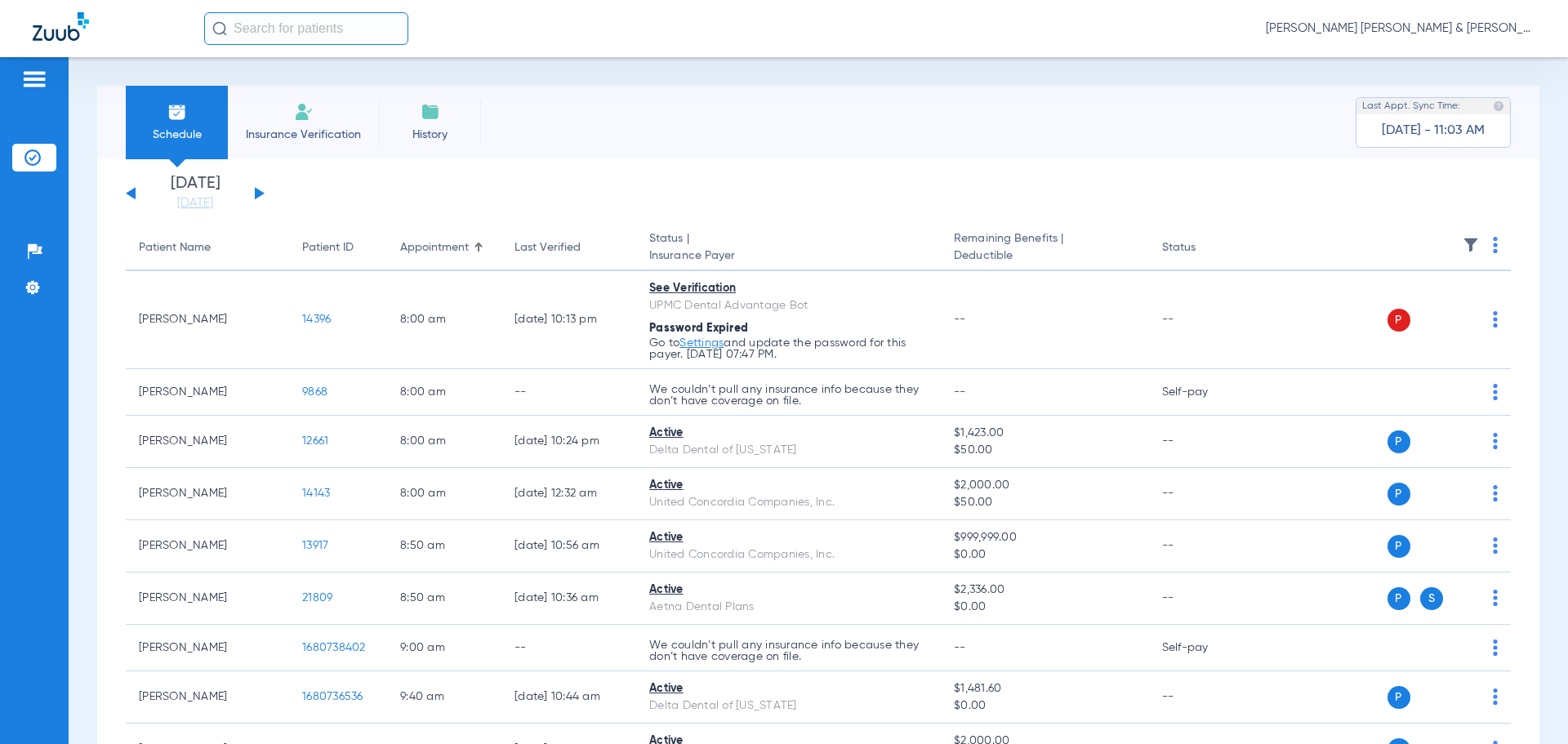
click at [258, 191] on button at bounding box center [259, 193] width 10 height 12
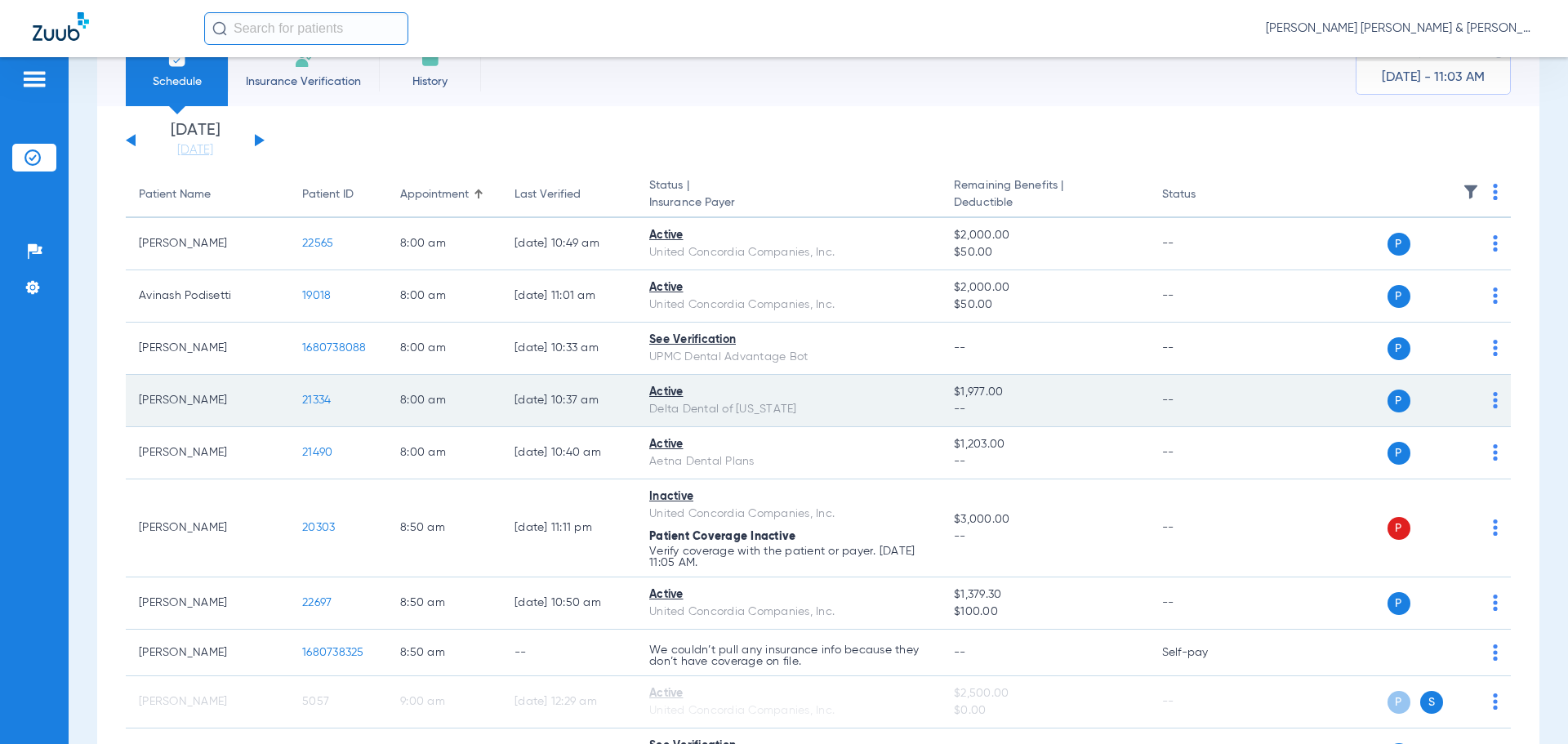
scroll to position [81, 0]
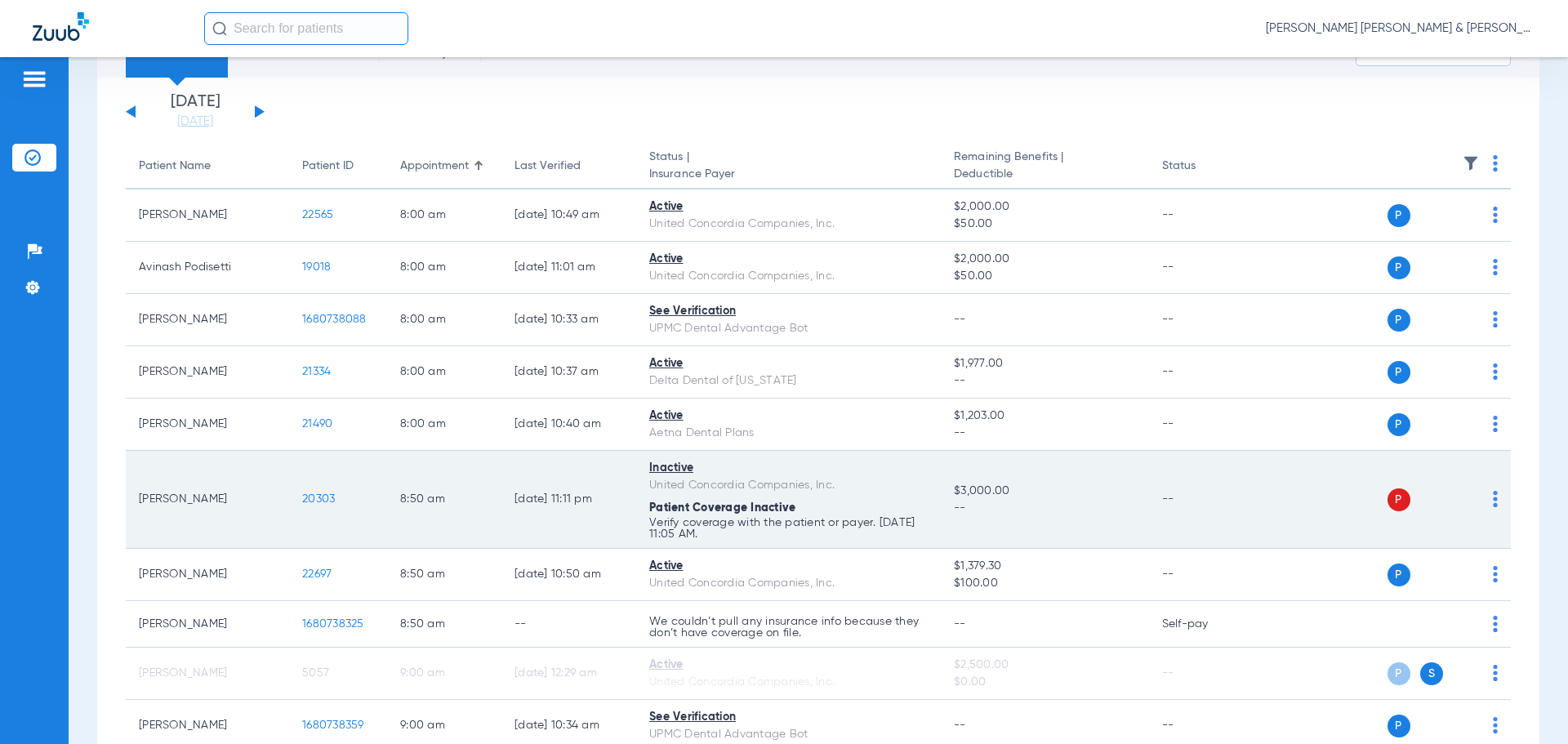
click at [873, 500] on div "Patient Coverage Inactive" at bounding box center [788, 508] width 279 height 18
drag, startPoint x: 213, startPoint y: 486, endPoint x: 227, endPoint y: 501, distance: 20.5
click at [214, 486] on td "[PERSON_NAME]" at bounding box center [207, 499] width 163 height 98
click at [313, 499] on span "20303" at bounding box center [317, 498] width 32 height 11
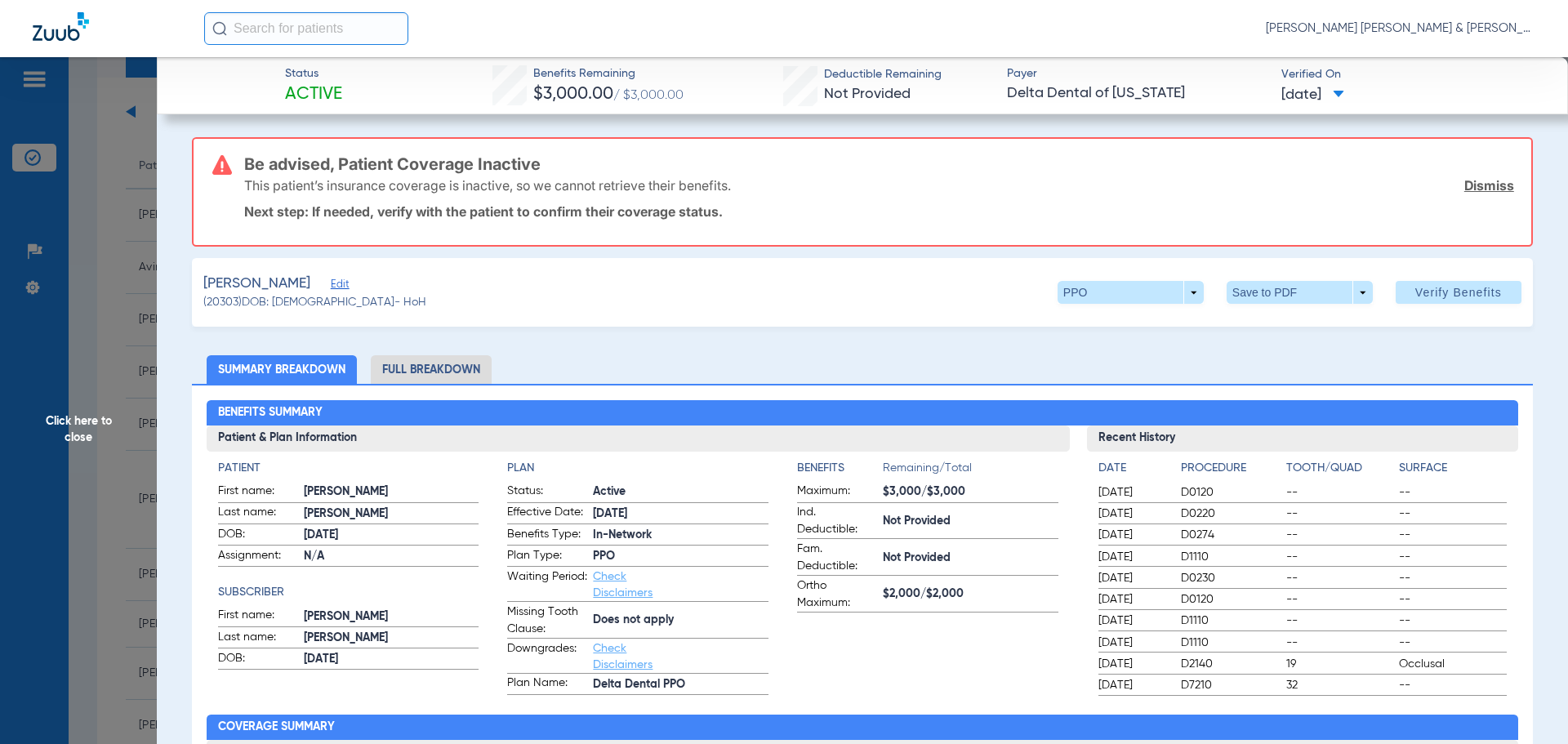
click at [329, 87] on span "Active" at bounding box center [314, 94] width 57 height 23
click at [332, 89] on span "Active" at bounding box center [314, 94] width 57 height 23
click at [333, 89] on span "Active" at bounding box center [314, 94] width 57 height 23
click at [687, 166] on div "This patient’s insurance coverage is inactive, so we cannot retrieve their bene…" at bounding box center [880, 186] width 1270 height 42
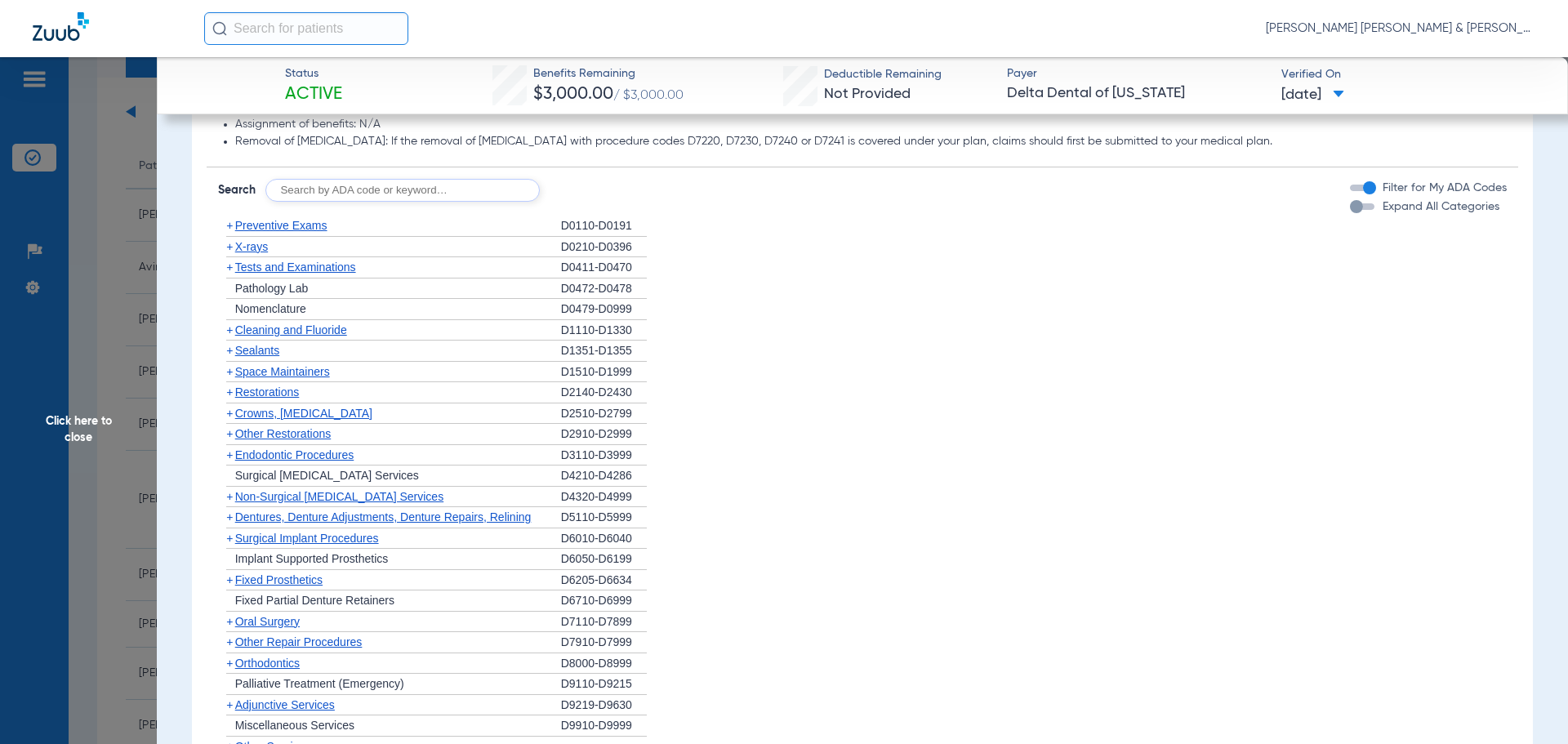
scroll to position [980, 0]
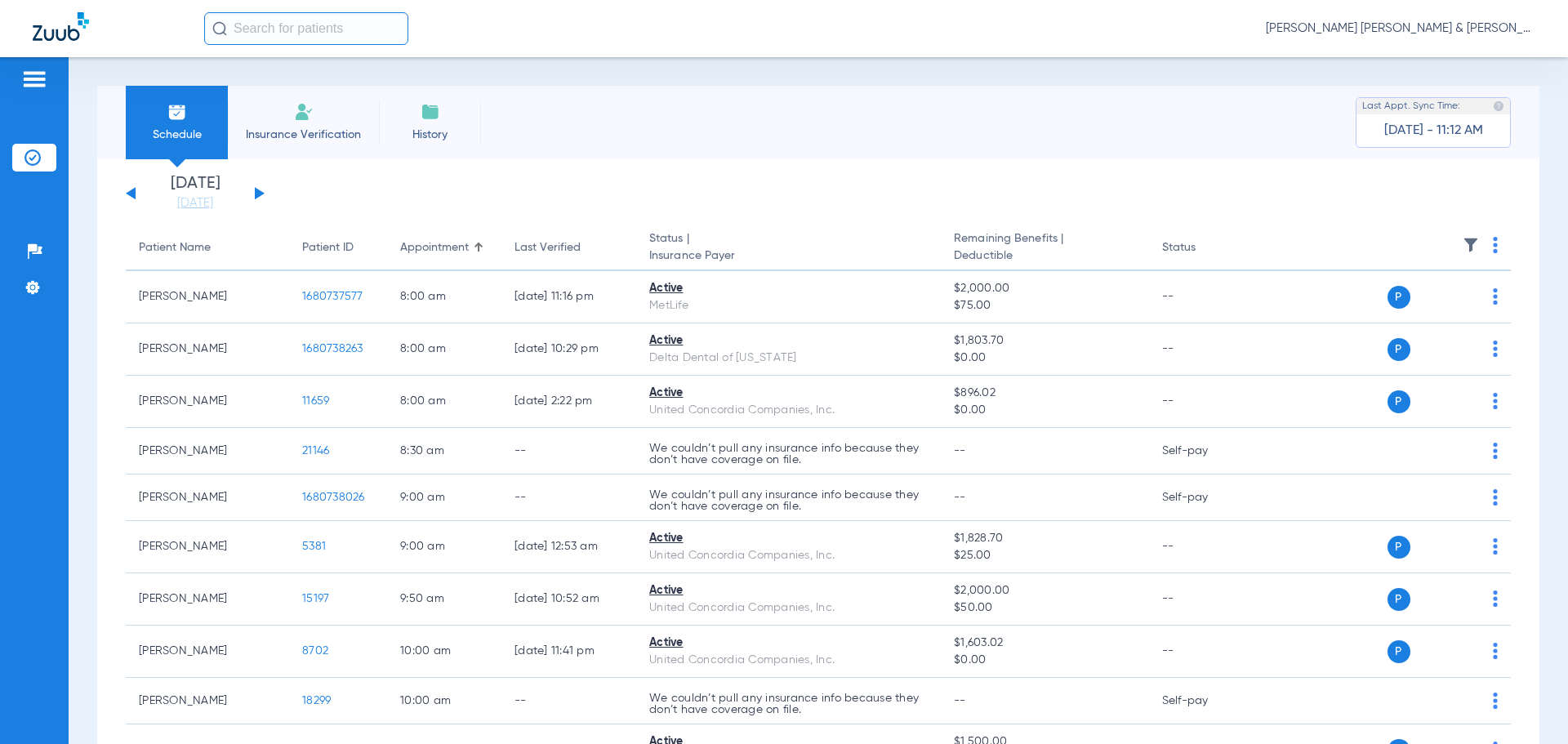
click at [257, 197] on button at bounding box center [259, 193] width 10 height 12
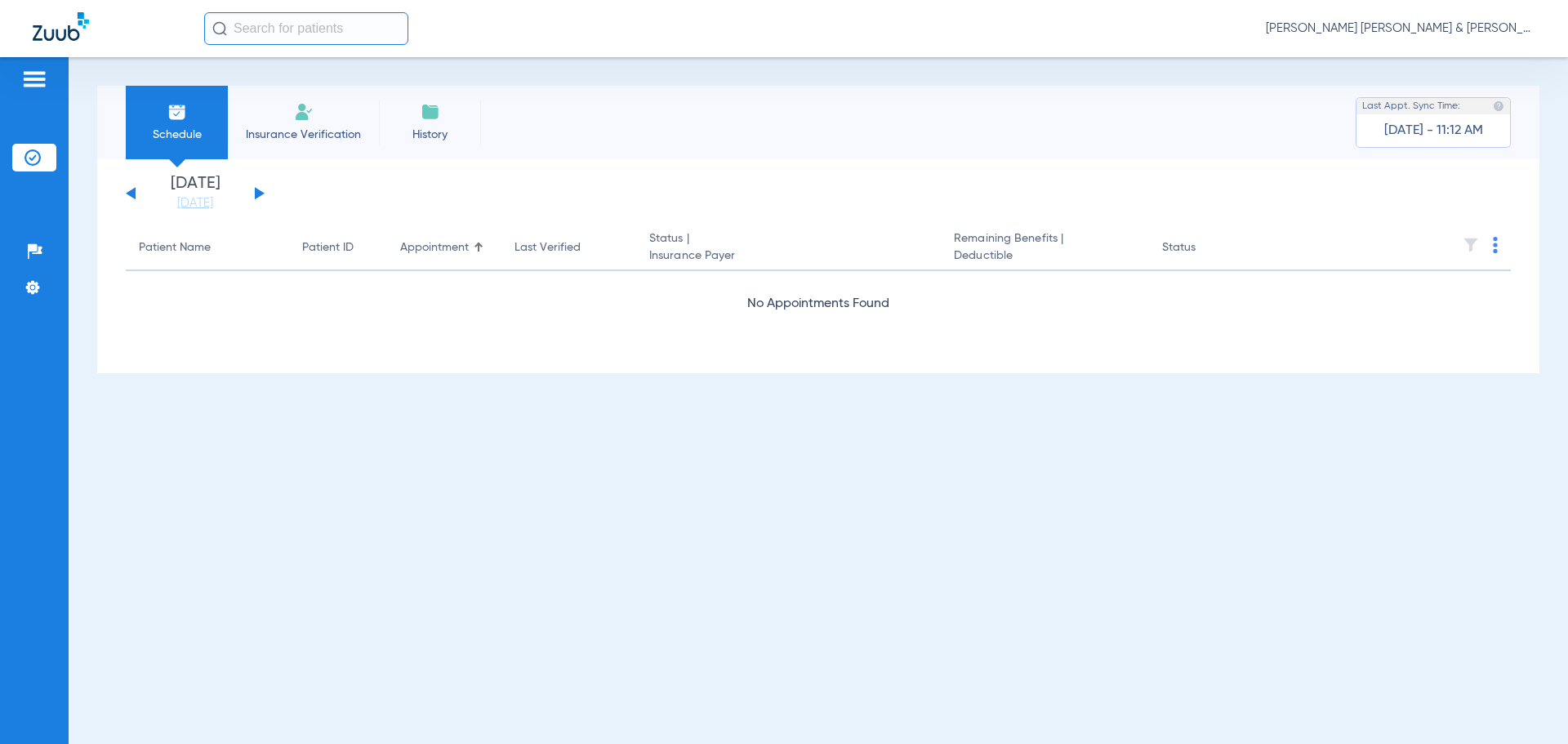
click at [257, 197] on button at bounding box center [259, 193] width 10 height 12
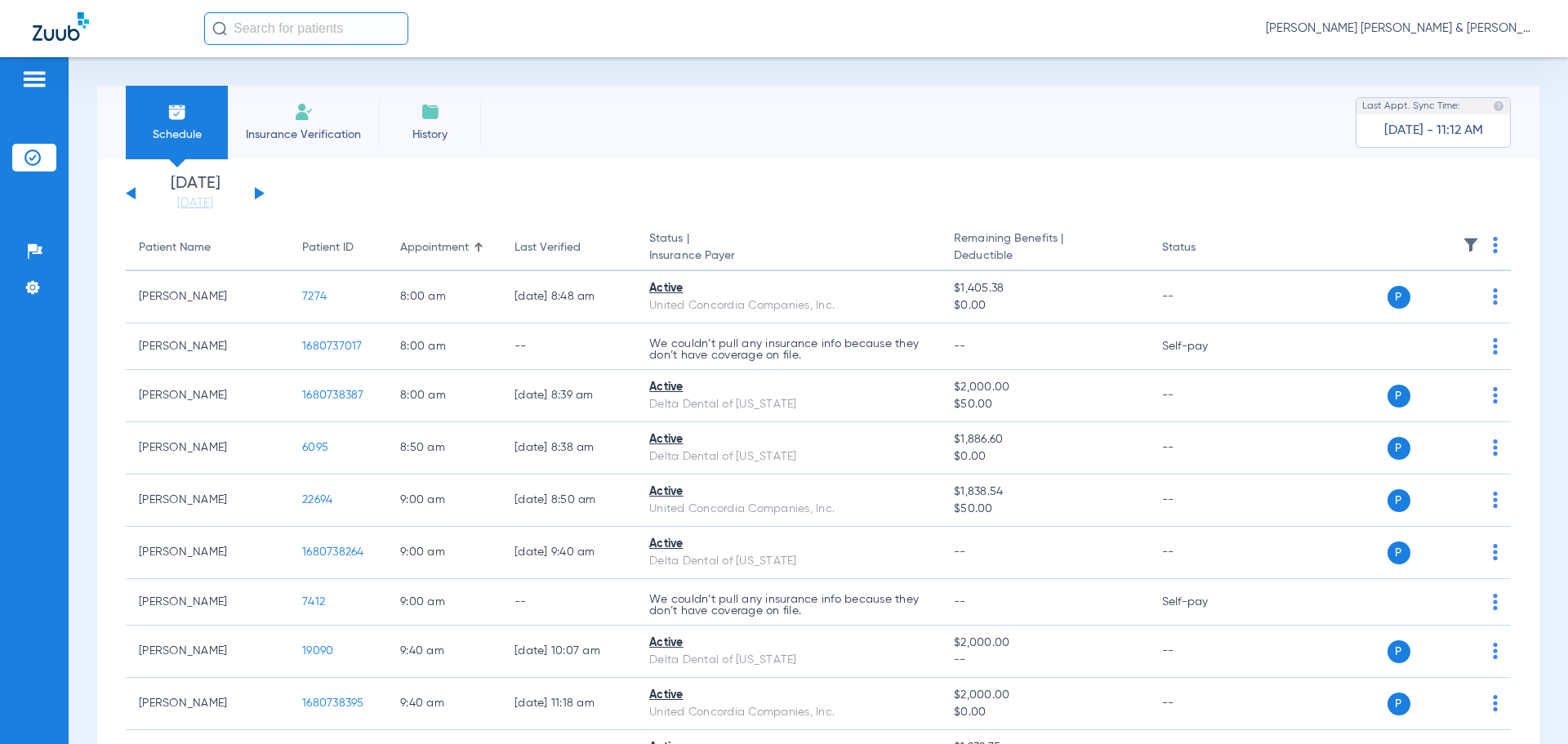
click at [257, 197] on button at bounding box center [259, 193] width 10 height 12
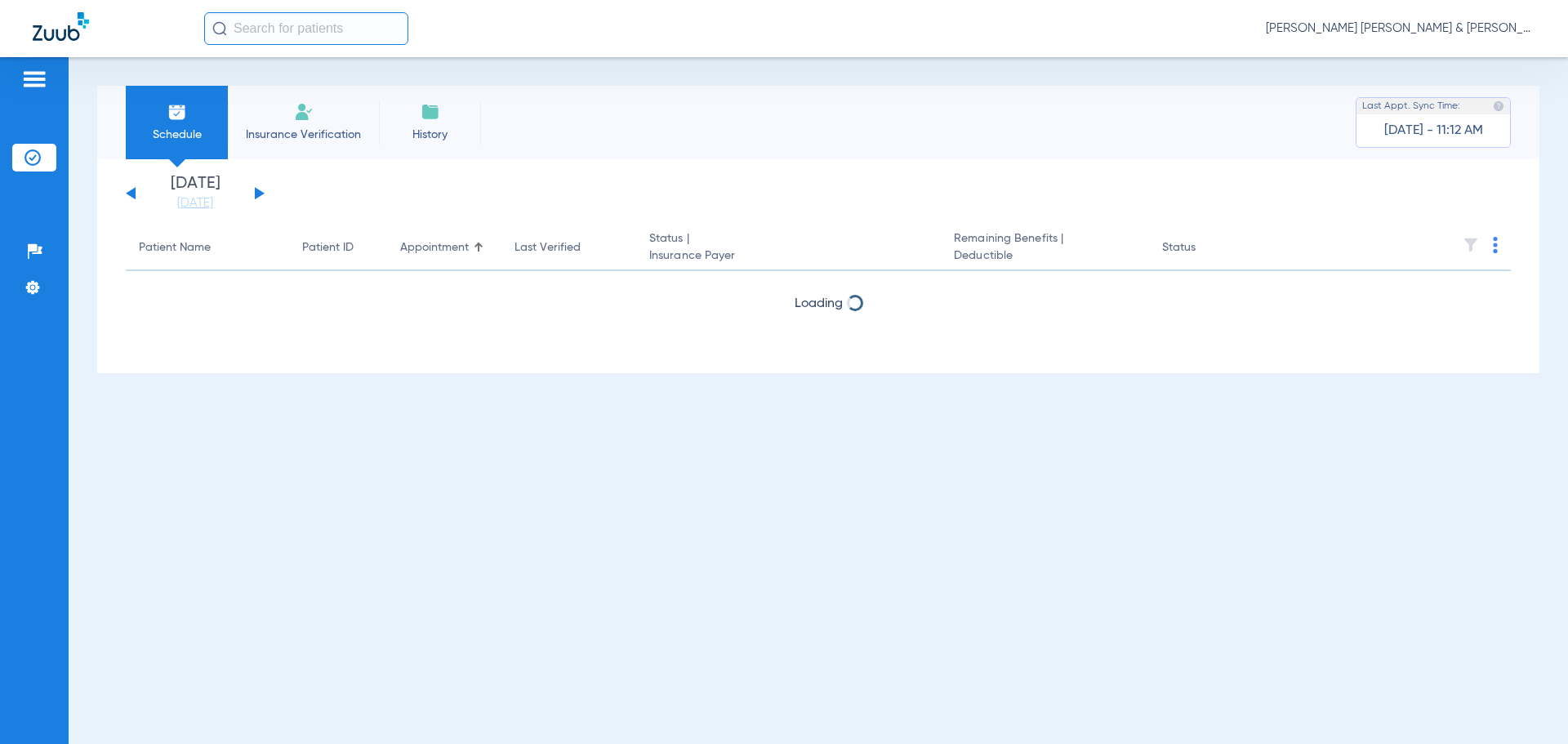
click at [257, 197] on button at bounding box center [259, 193] width 10 height 12
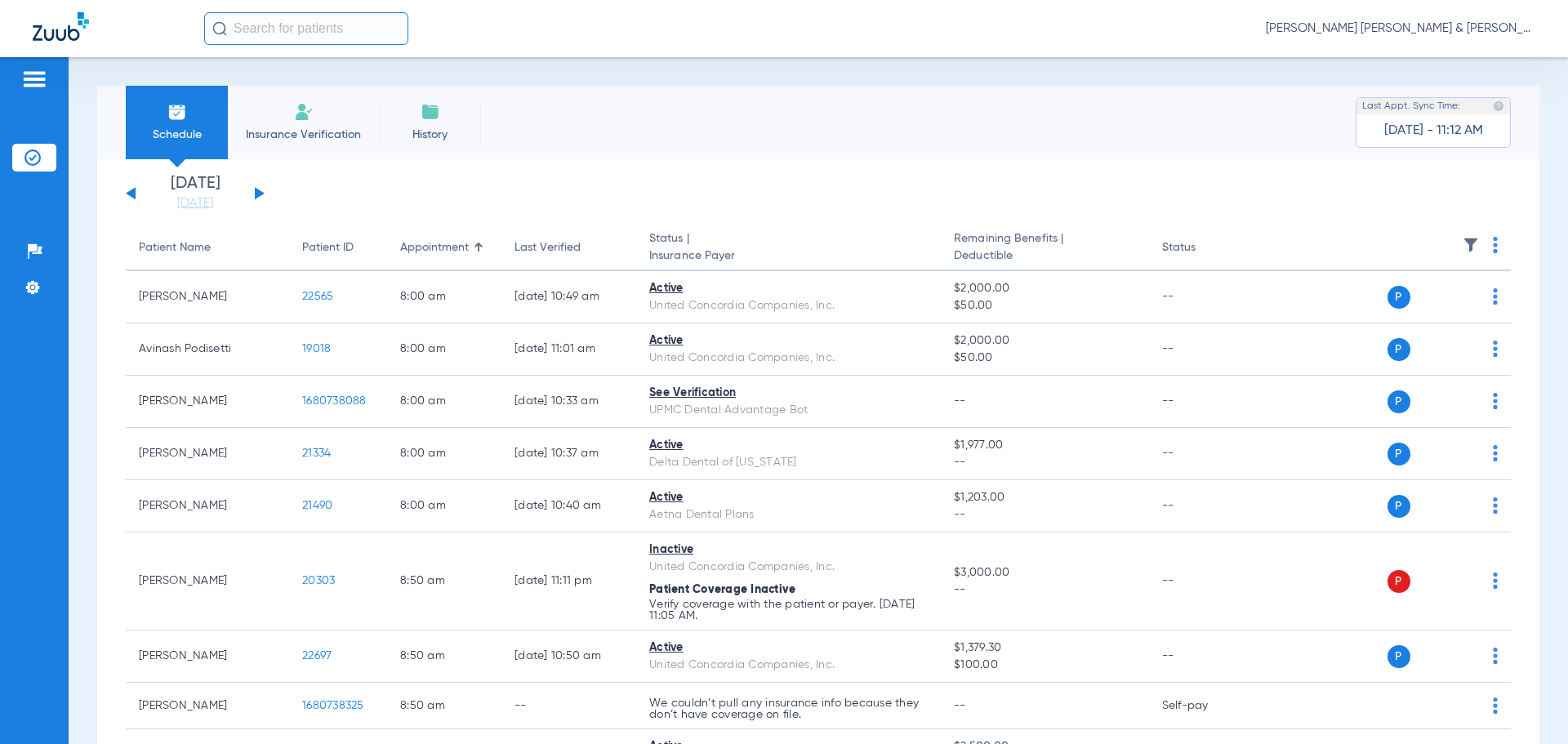
click at [257, 197] on button at bounding box center [259, 193] width 10 height 12
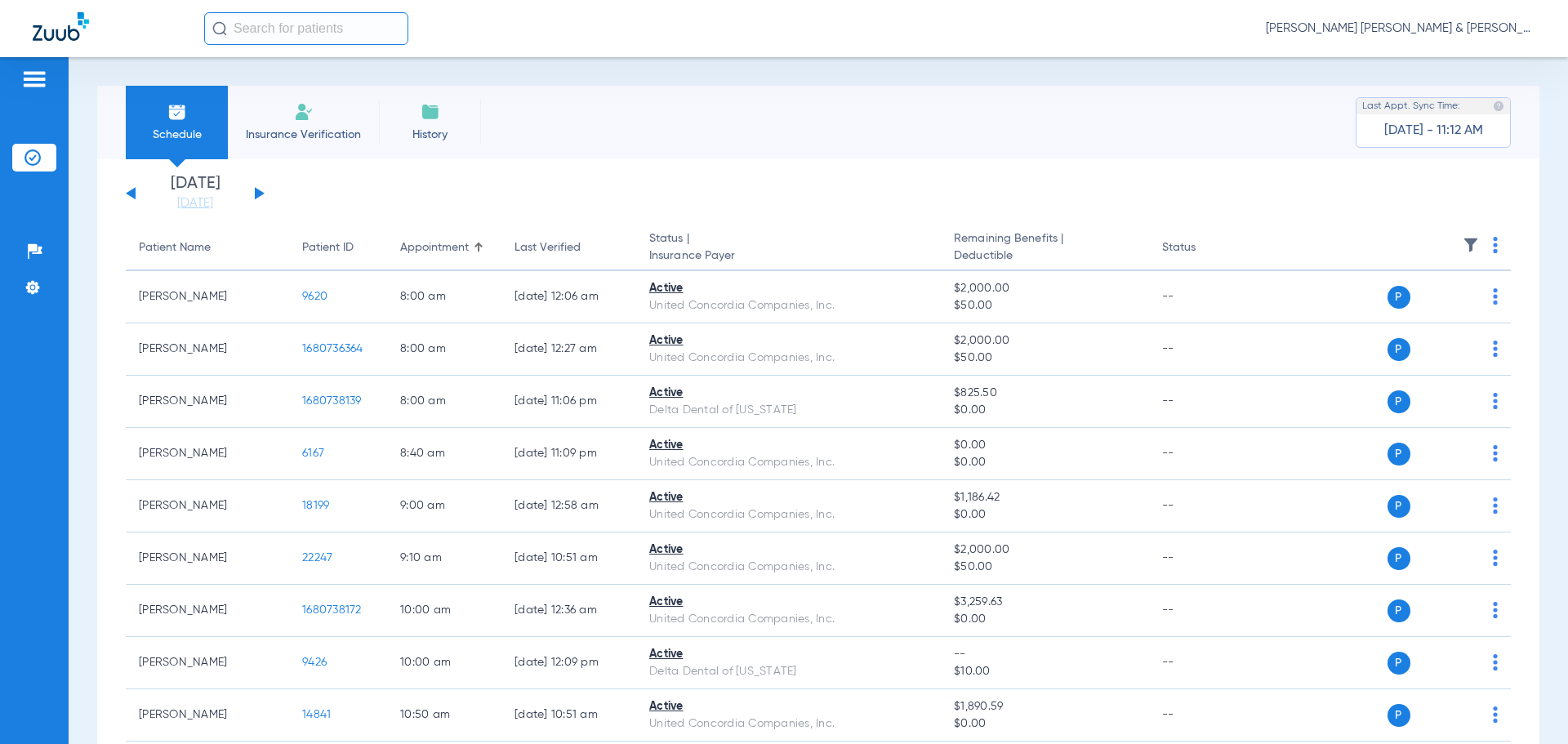
click at [257, 197] on button at bounding box center [259, 193] width 10 height 12
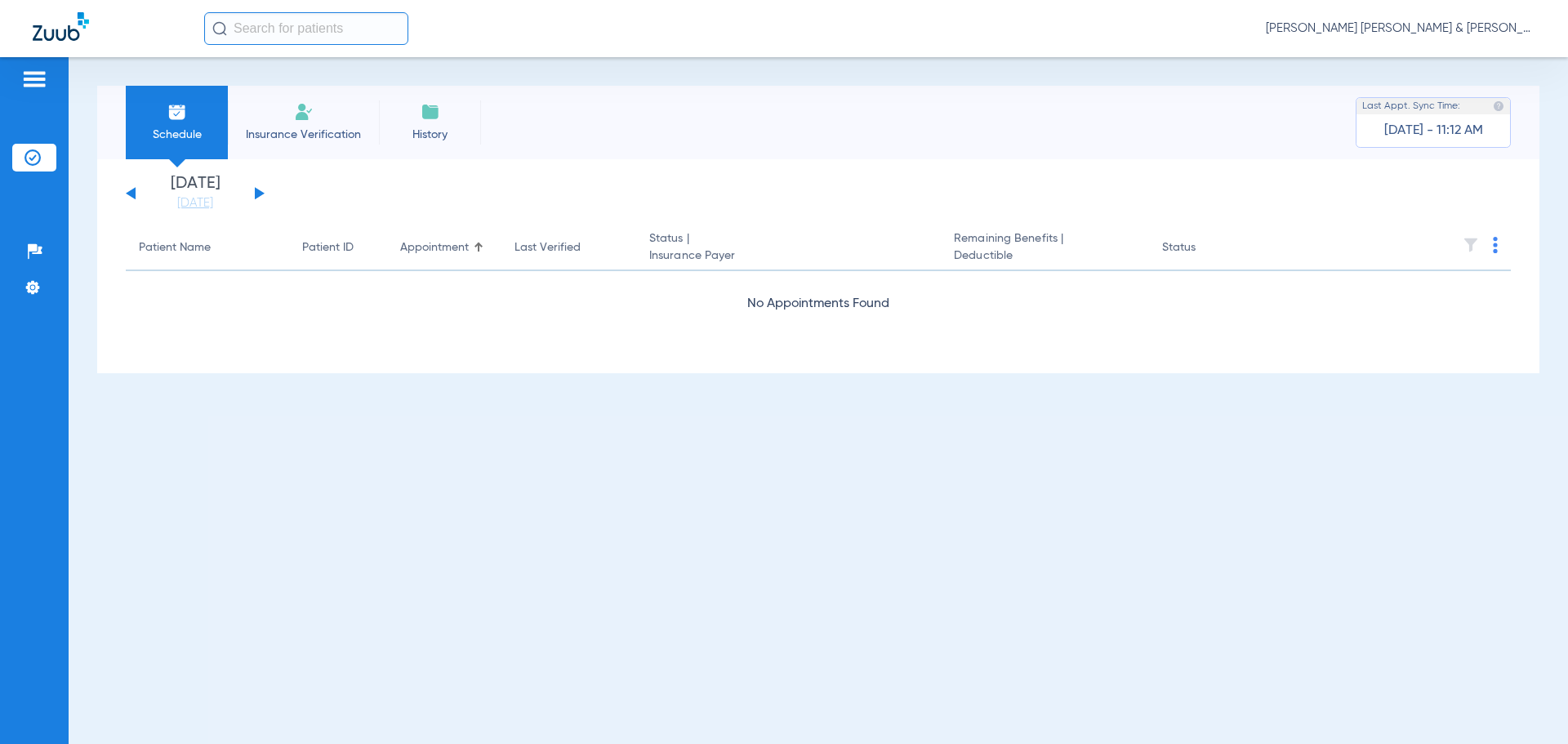
click at [257, 197] on button at bounding box center [259, 193] width 10 height 12
click at [137, 197] on div "[DATE] [DATE] [DATE] [DATE] [DATE] [DATE] [DATE] [DATE] [DATE] [DATE] [DATE] [D…" at bounding box center [195, 193] width 138 height 36
click at [134, 198] on button at bounding box center [130, 193] width 10 height 12
click at [134, 198] on button at bounding box center [130, 193] width 10 height 12
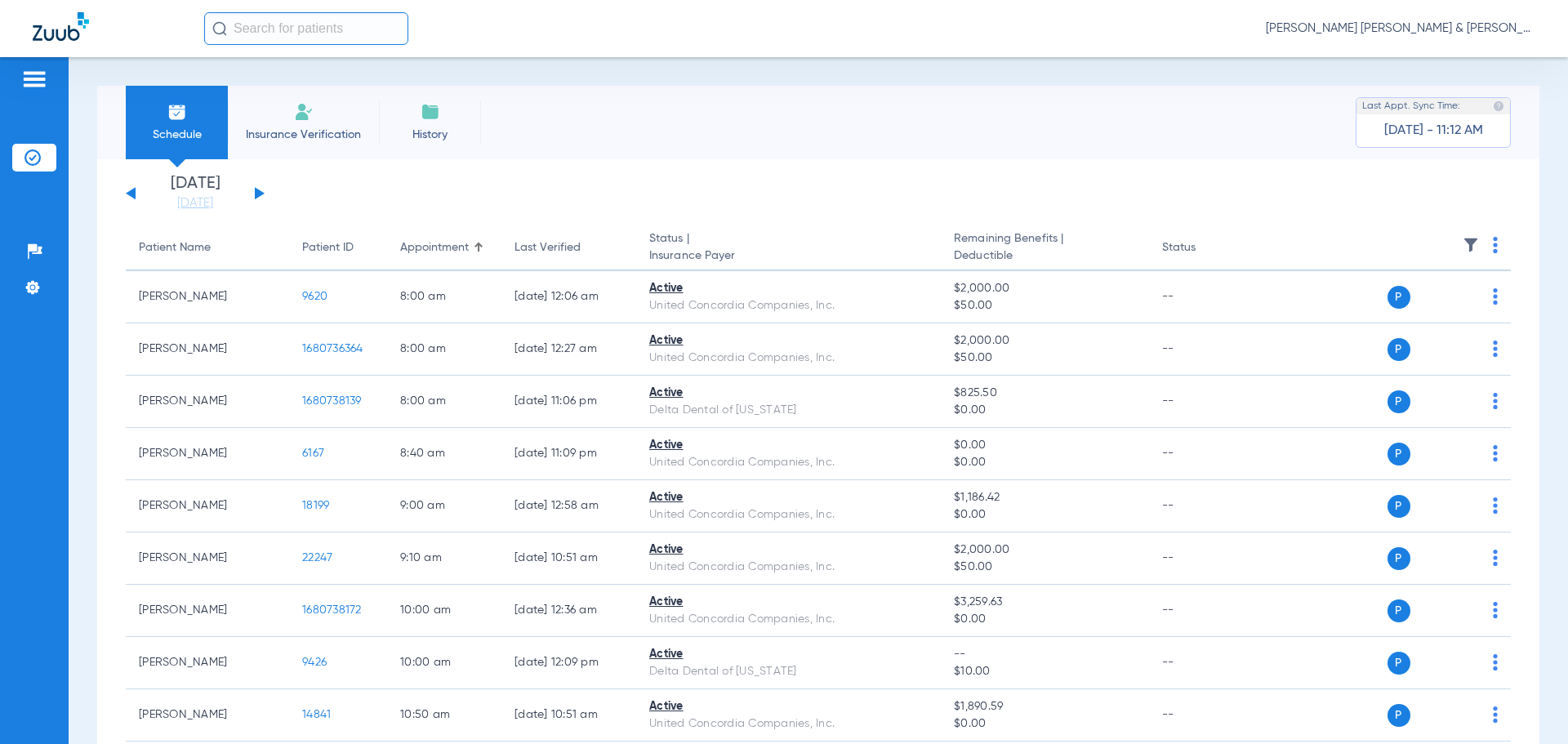
click at [134, 198] on button at bounding box center [130, 193] width 10 height 12
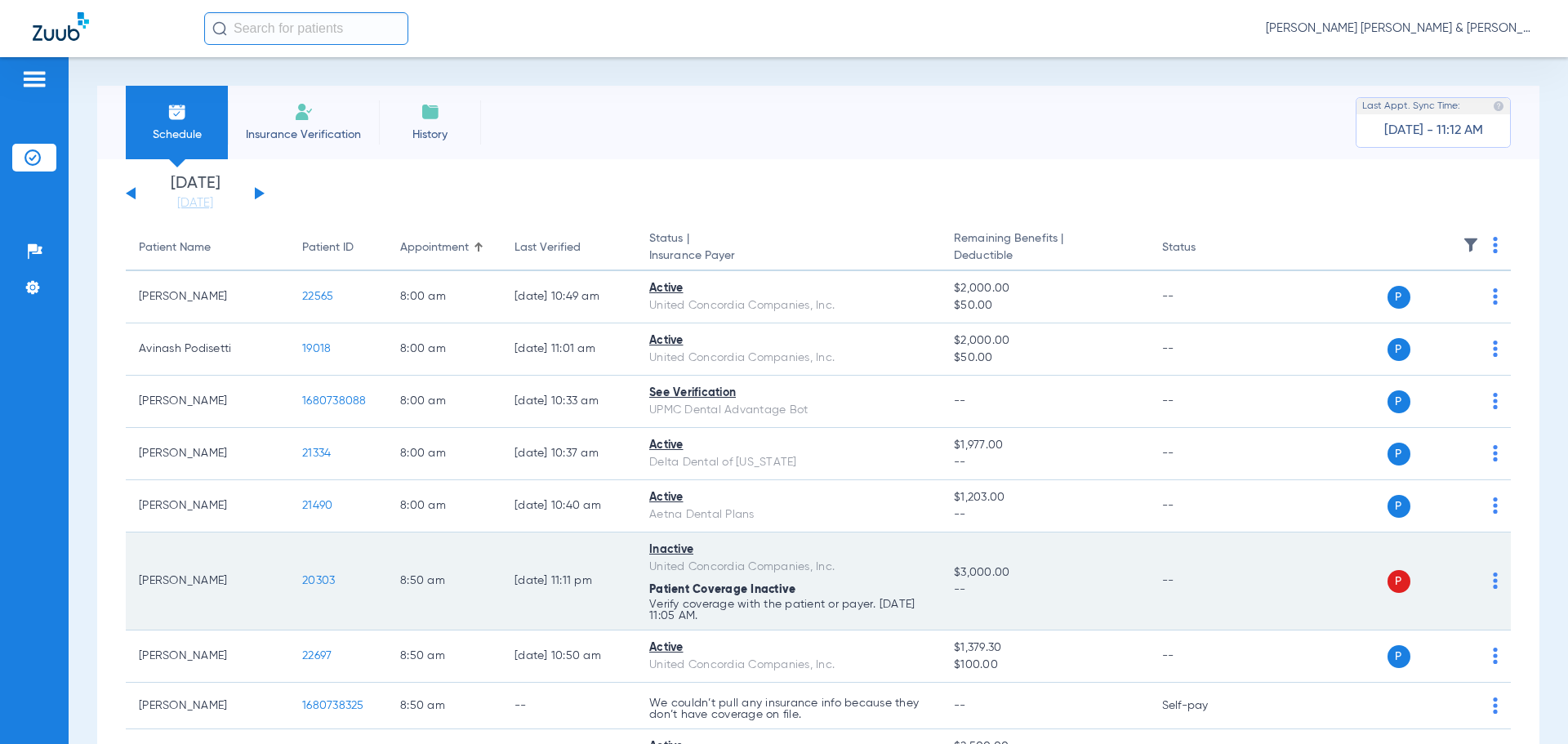
click at [653, 560] on div "United Concordia Companies, Inc." at bounding box center [788, 567] width 279 height 18
click at [1478, 599] on td "P S" at bounding box center [1384, 582] width 252 height 98
click at [1486, 579] on td "P S" at bounding box center [1384, 582] width 252 height 98
click at [1492, 579] on img at bounding box center [1494, 581] width 5 height 17
click at [1480, 582] on div at bounding box center [784, 372] width 1568 height 744
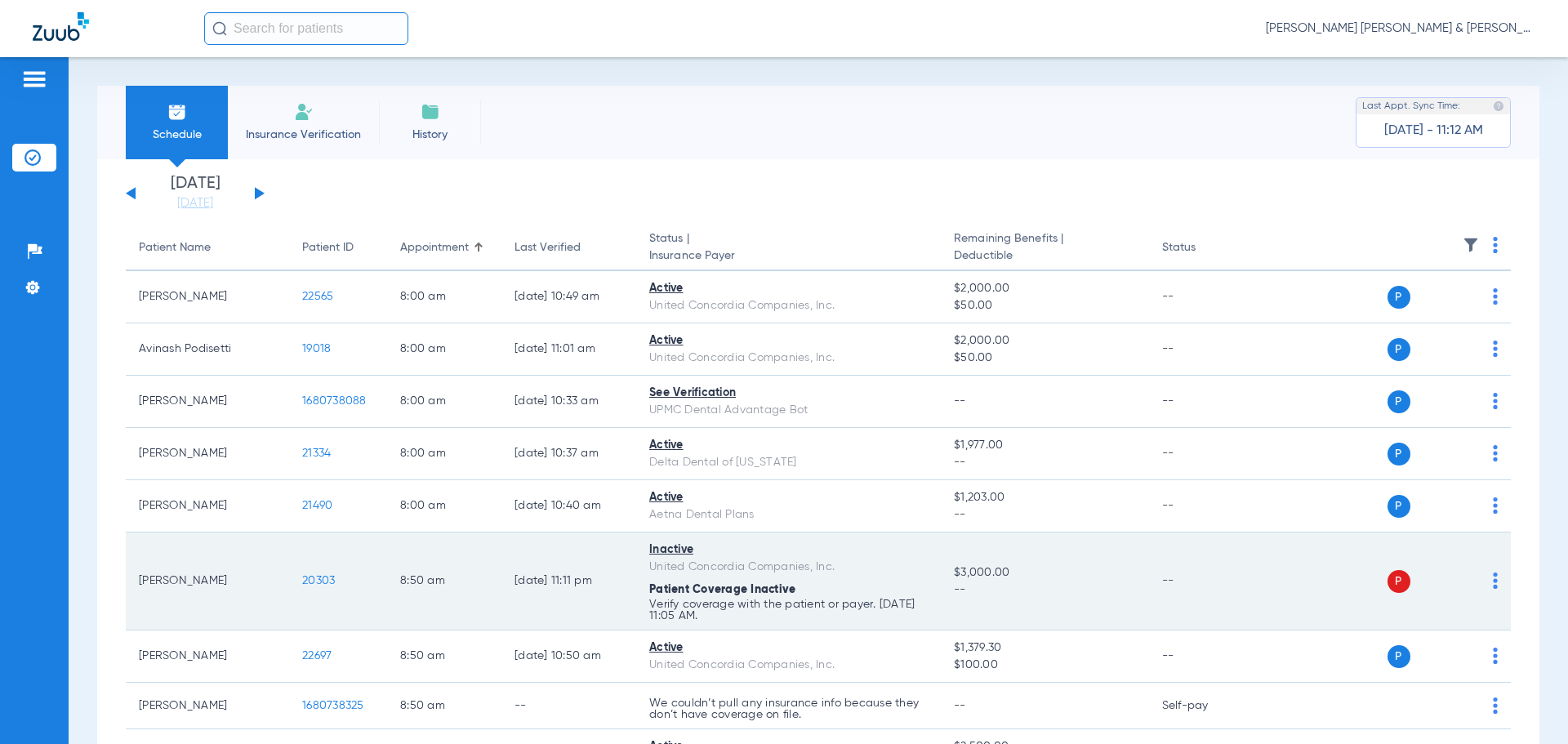
click at [1492, 583] on img at bounding box center [1494, 581] width 5 height 17
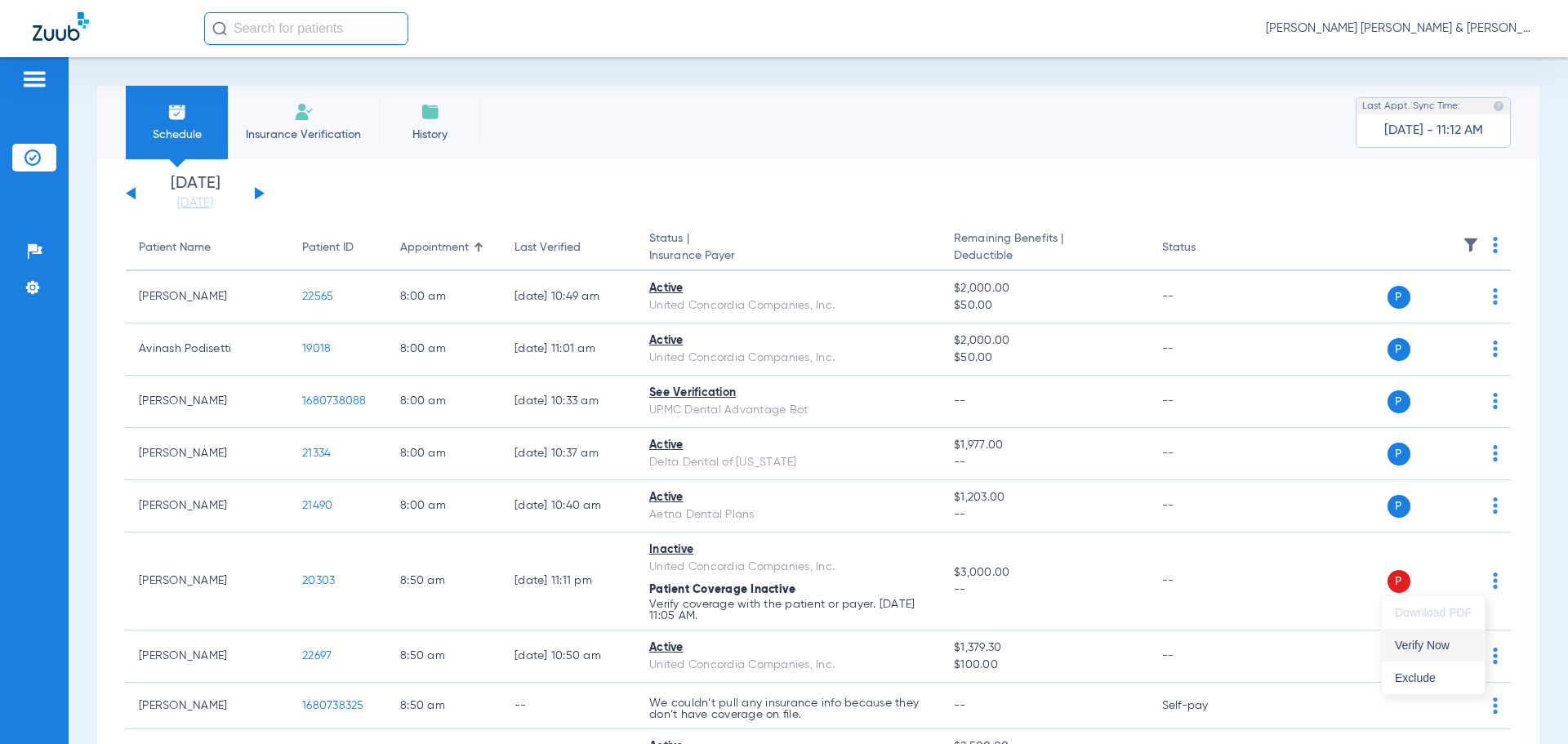
click at [1464, 642] on span "Verify Now" at bounding box center [1432, 645] width 77 height 11
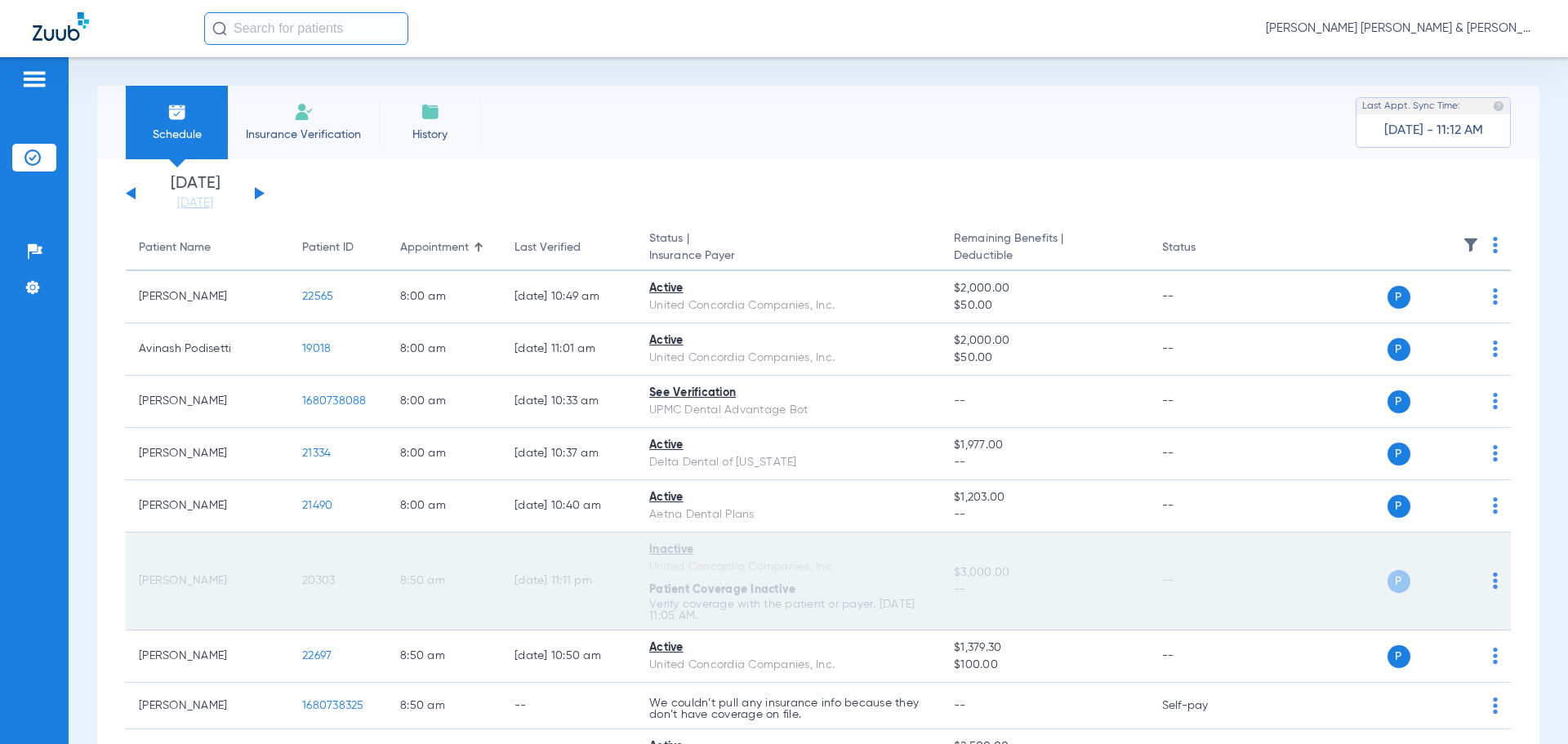
click at [1409, 573] on div "P S" at bounding box center [1431, 582] width 89 height 23
click at [1399, 580] on div "P S" at bounding box center [1431, 582] width 89 height 23
click at [1387, 609] on td "P S" at bounding box center [1384, 582] width 252 height 98
